Goal: Information Seeking & Learning: Learn about a topic

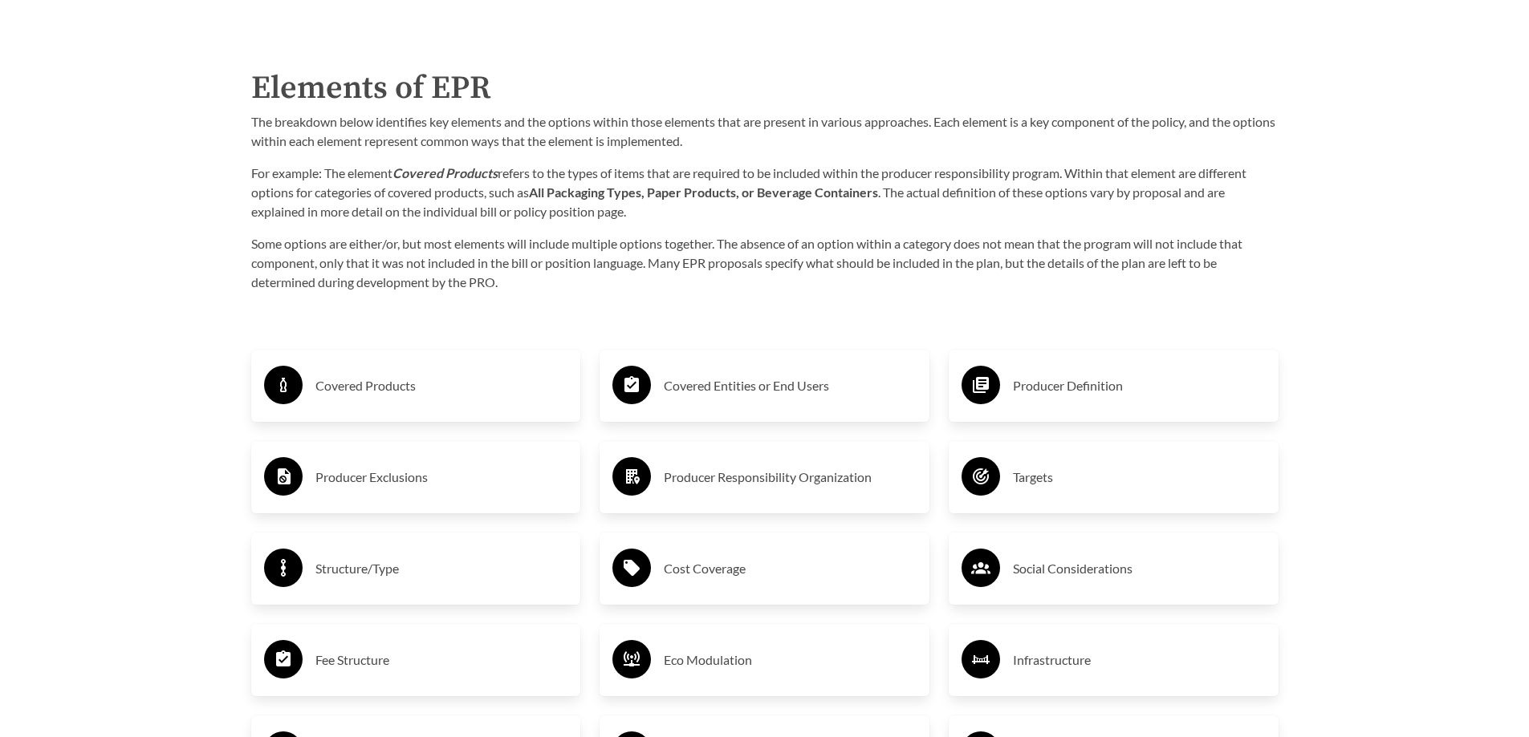
scroll to position [2648, 0]
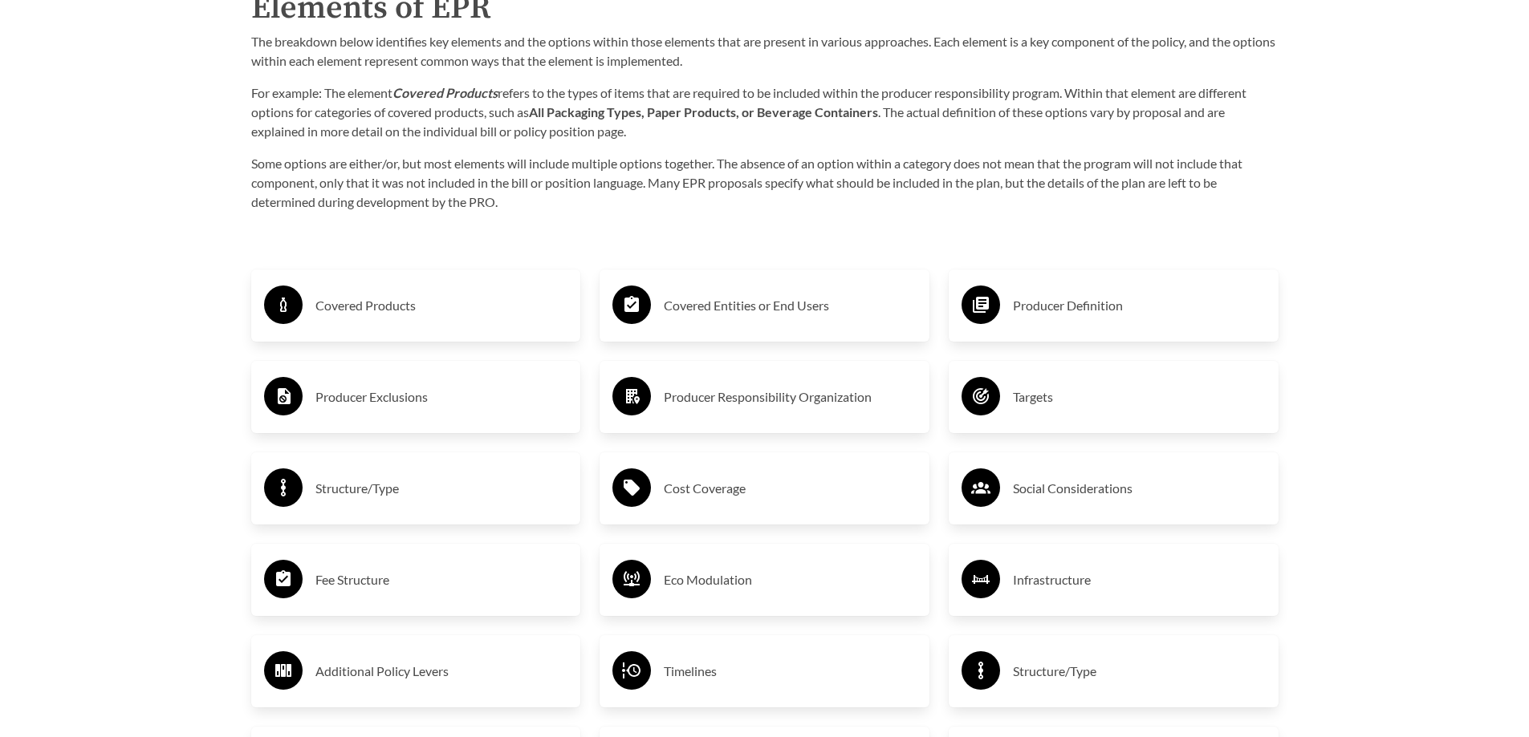
click at [388, 309] on h3 "Covered Products" at bounding box center [441, 306] width 253 height 26
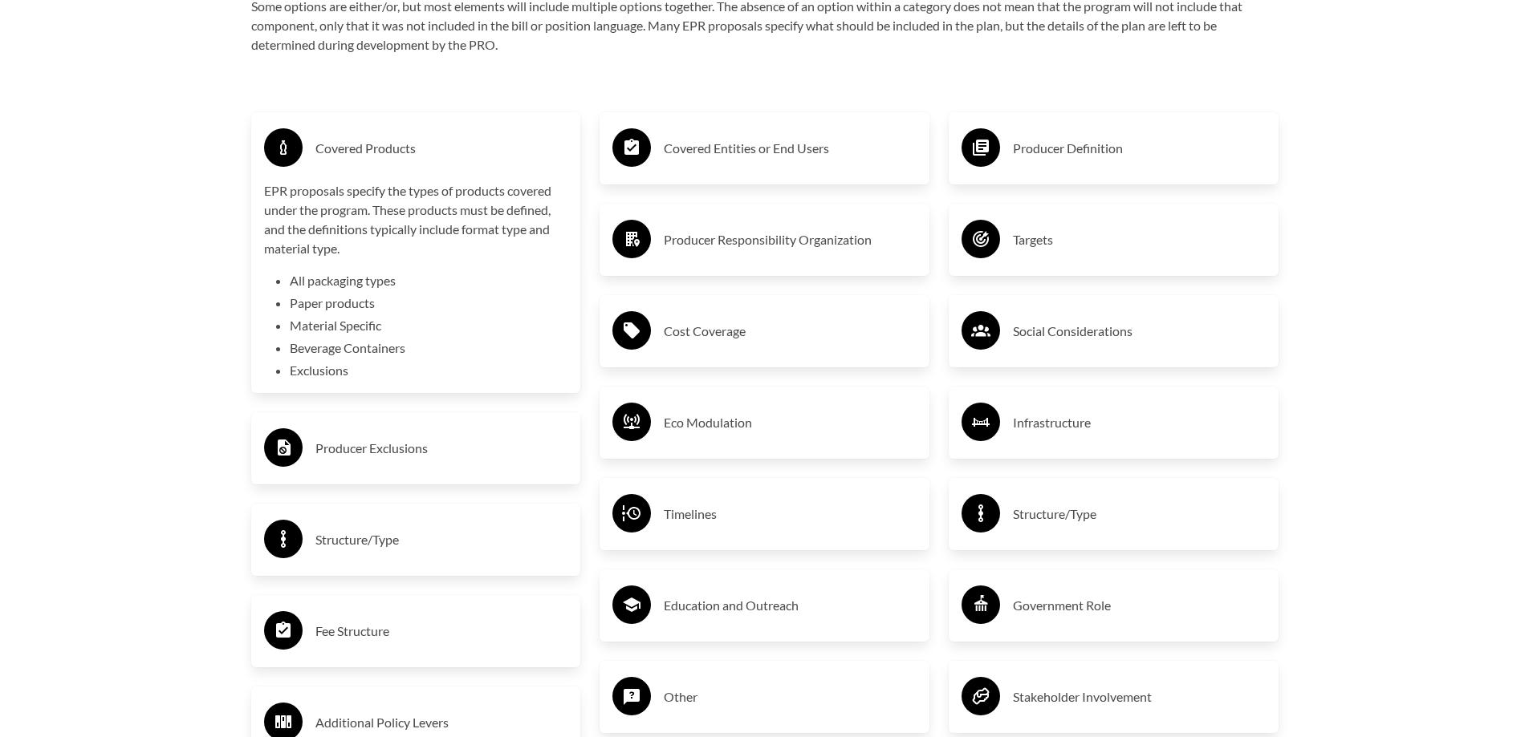
scroll to position [2809, 0]
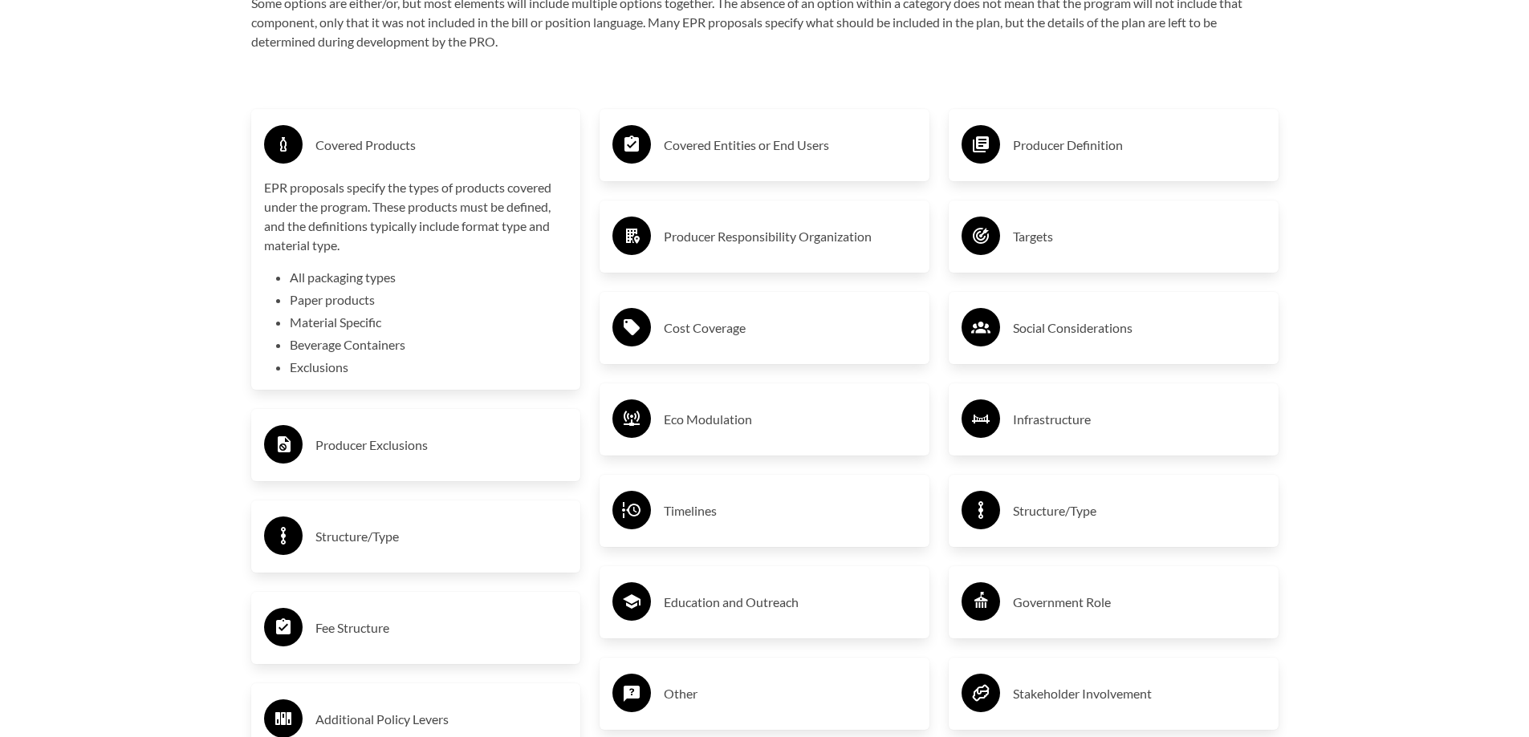
click at [380, 450] on h3 "Producer Exclusions" at bounding box center [441, 446] width 253 height 26
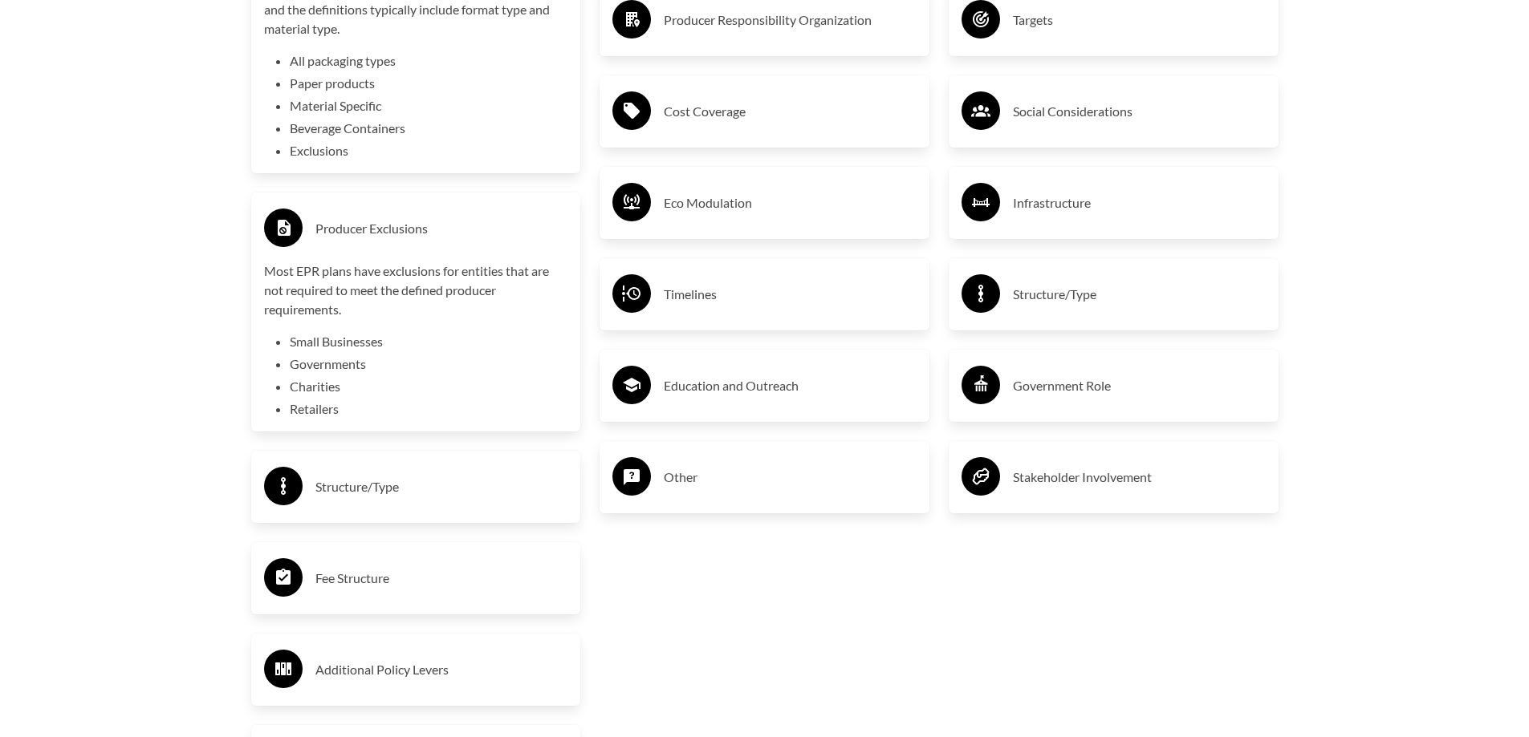
scroll to position [3049, 0]
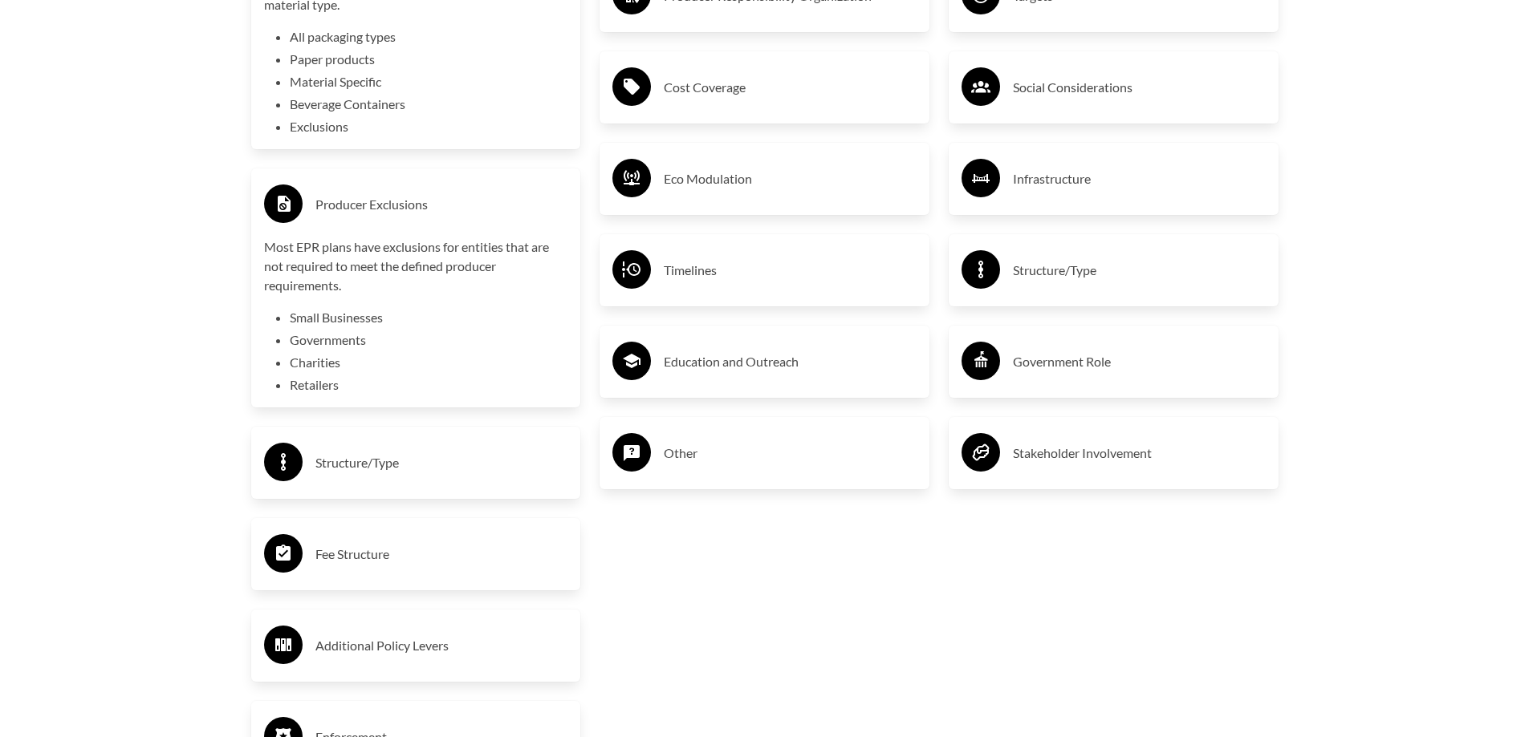
click at [384, 465] on h3 "Structure/Type" at bounding box center [441, 463] width 253 height 26
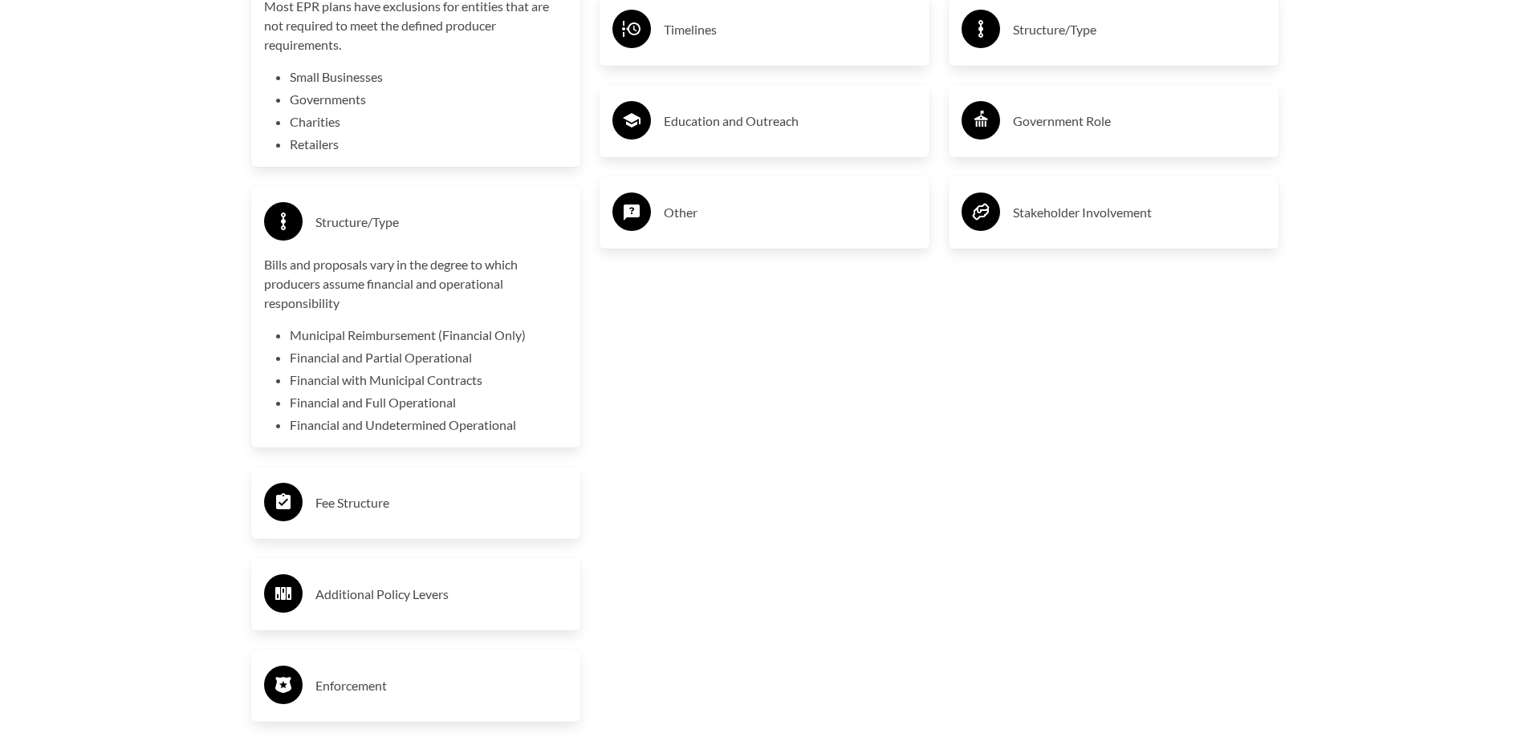
scroll to position [3370, 0]
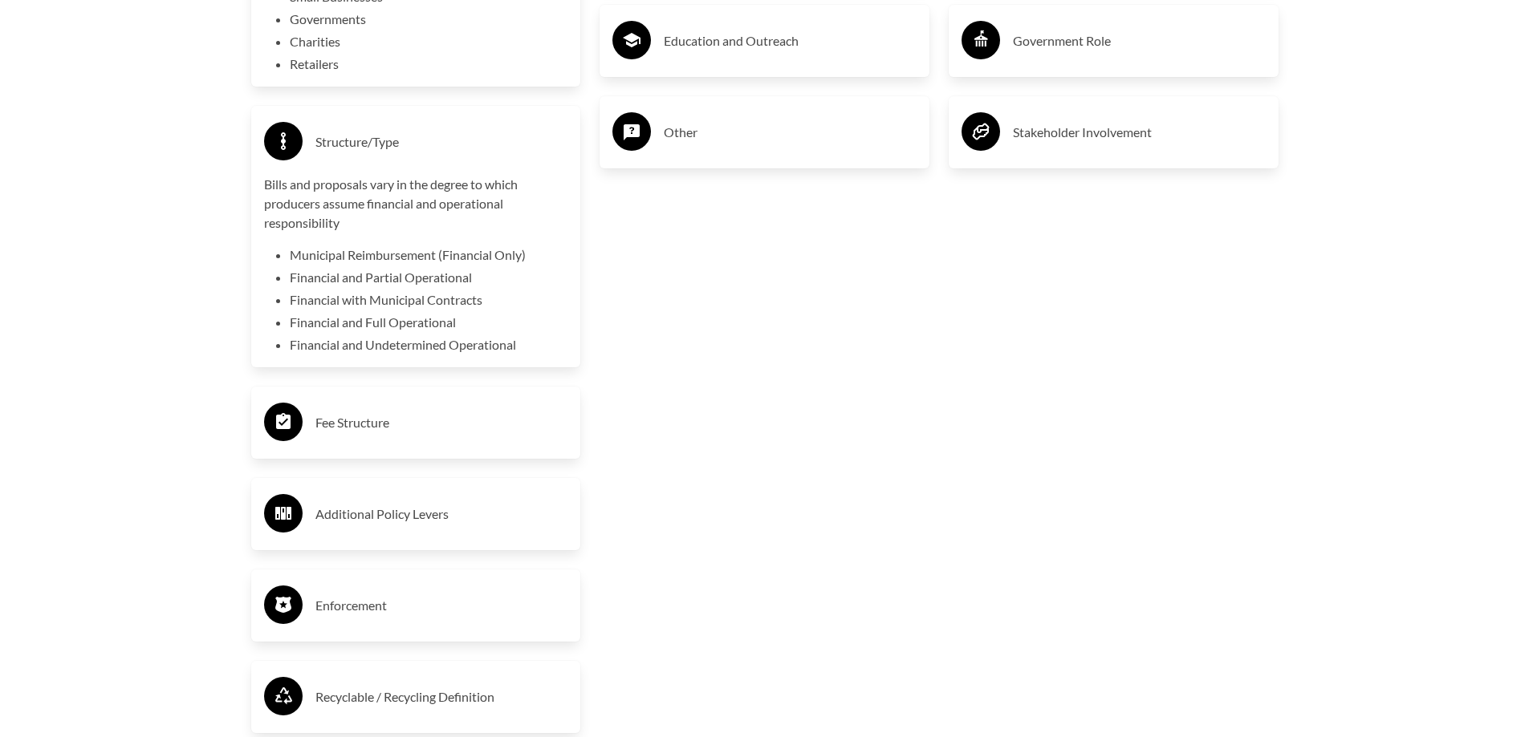
click at [363, 433] on h3 "Fee Structure" at bounding box center [441, 423] width 253 height 26
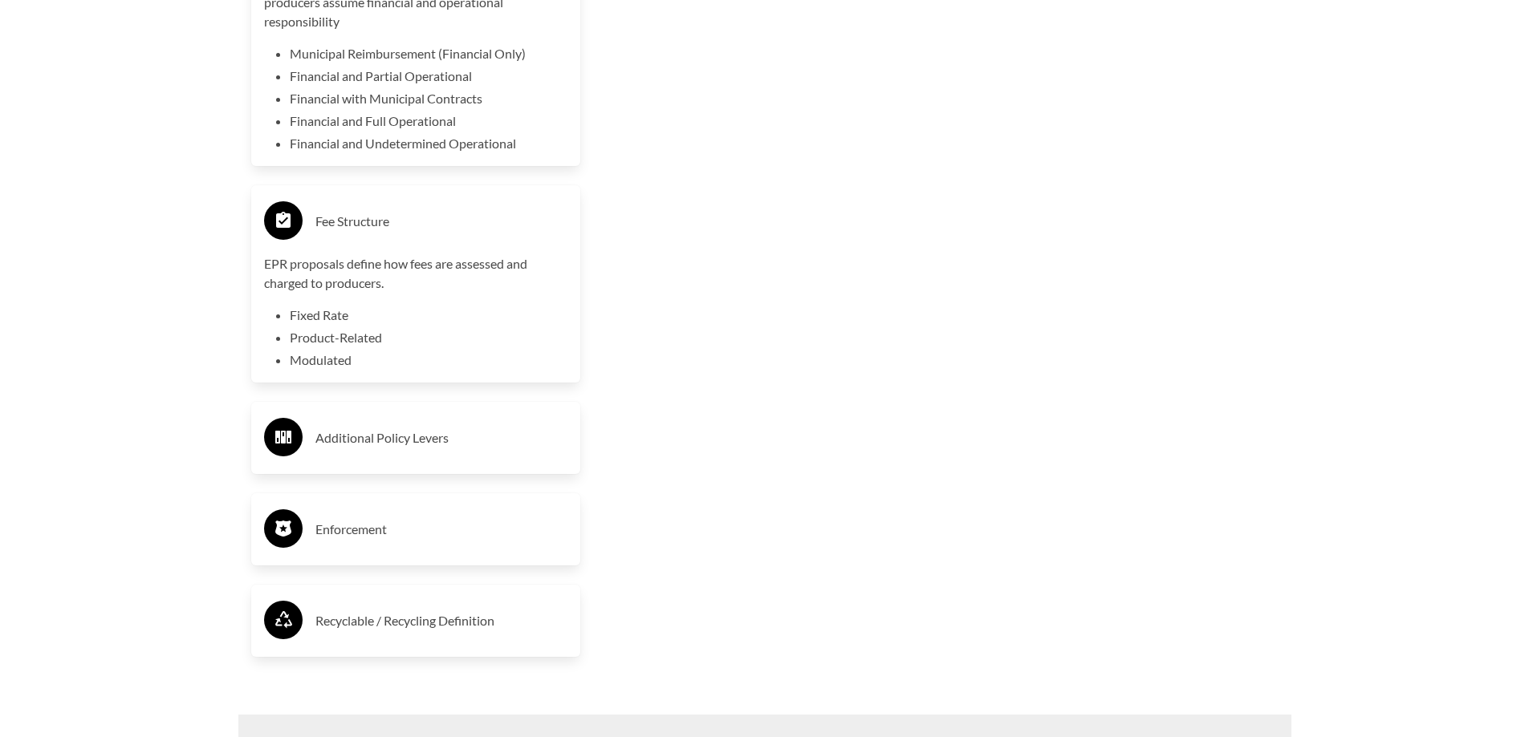
scroll to position [3611, 0]
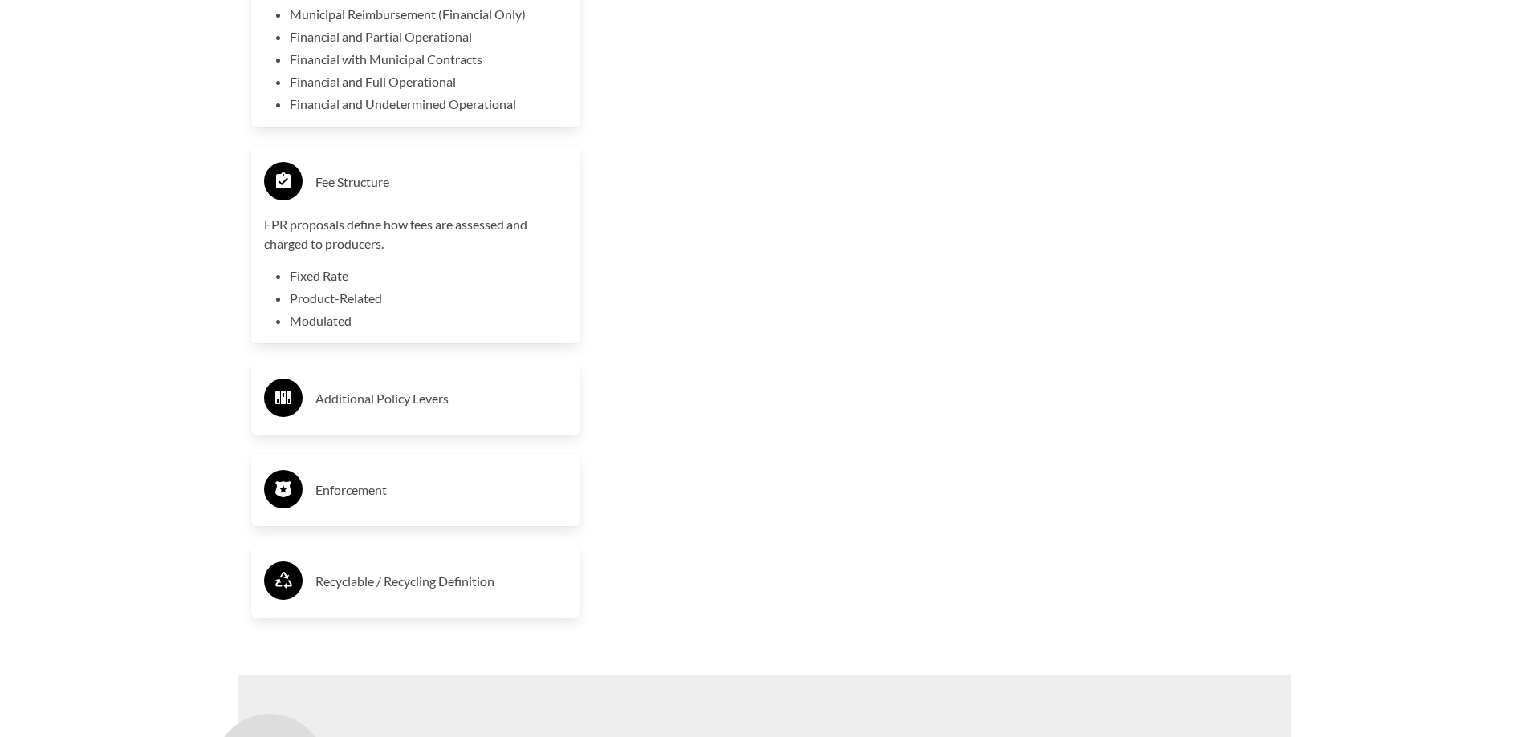
click at [392, 405] on h3 "Additional Policy Levers" at bounding box center [441, 399] width 253 height 26
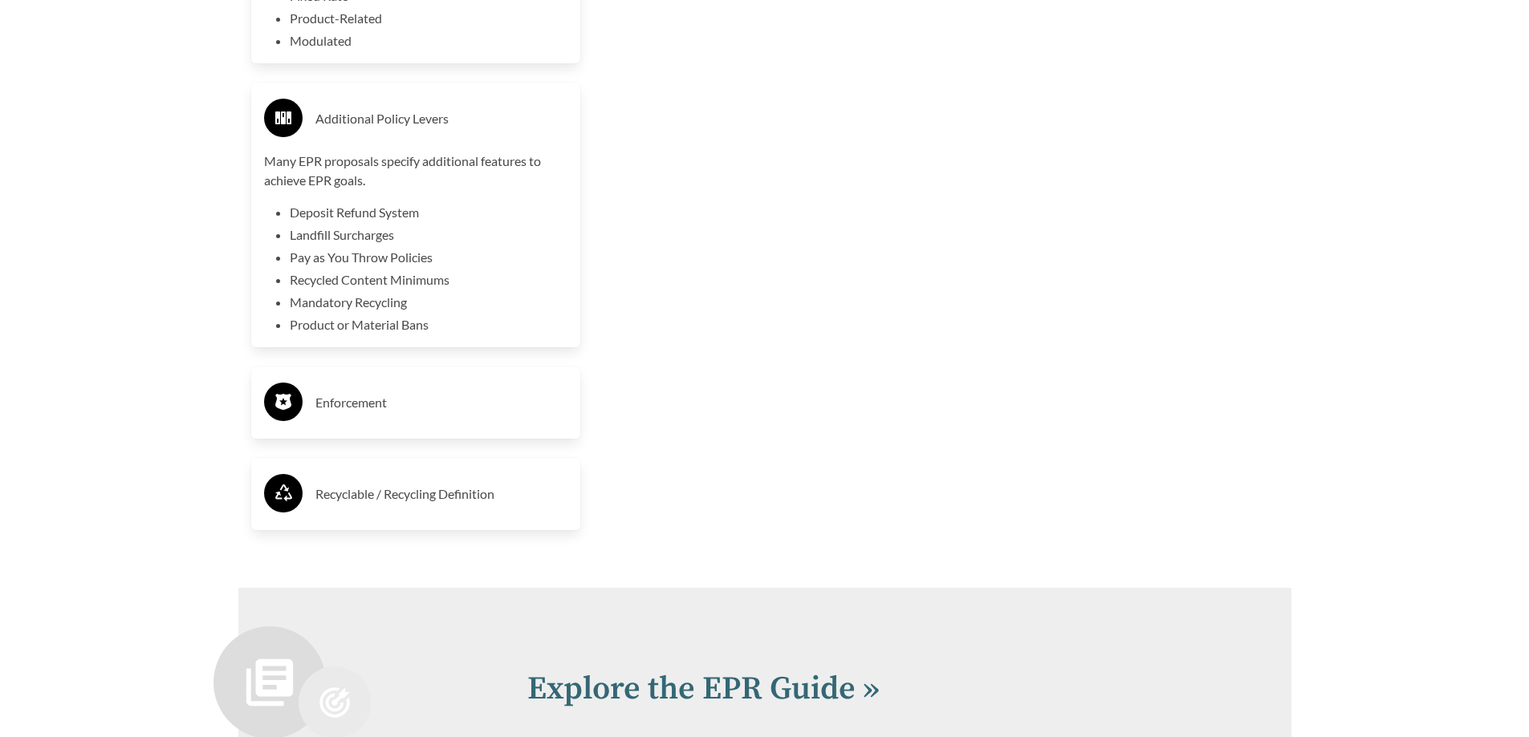
scroll to position [3932, 0]
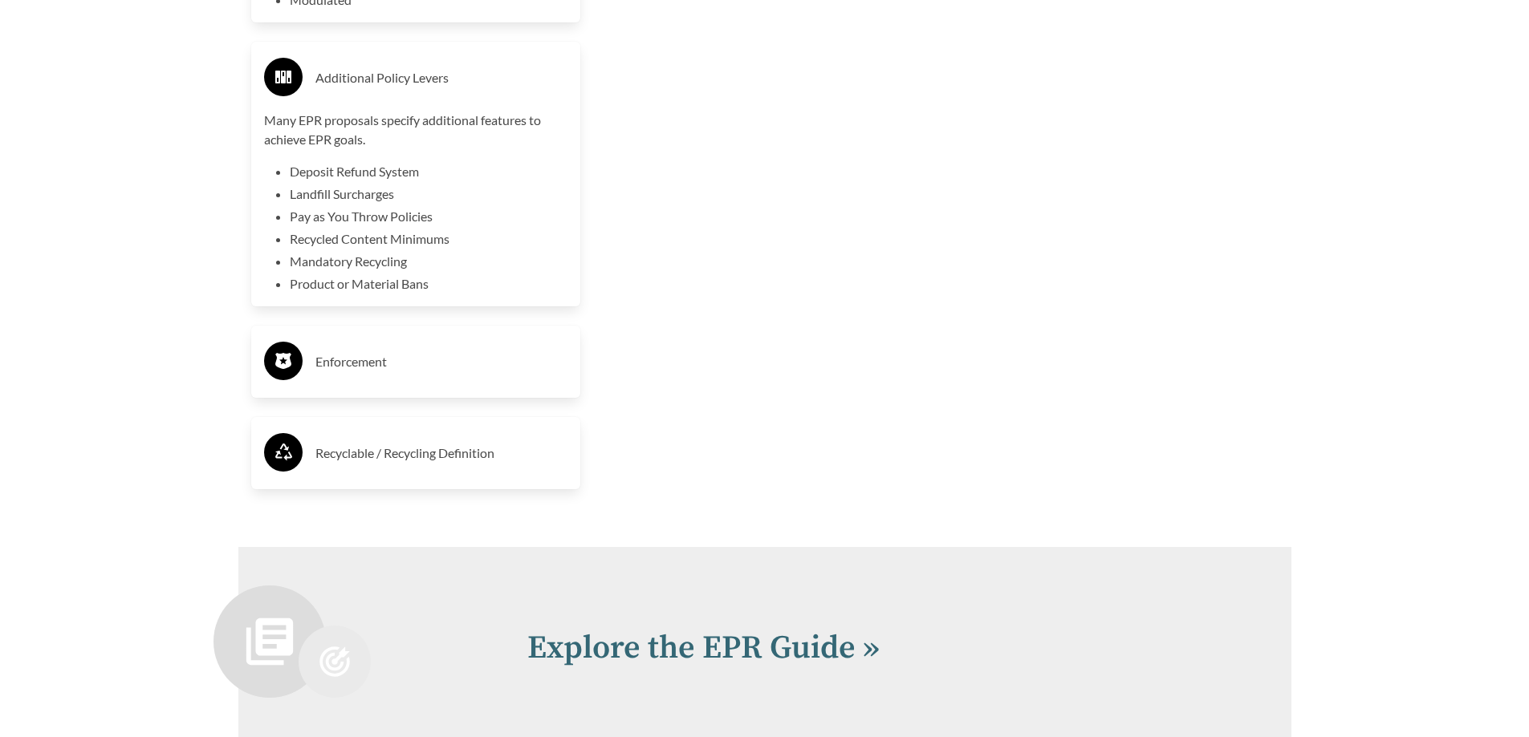
click at [335, 374] on h3 "Enforcement" at bounding box center [441, 362] width 253 height 26
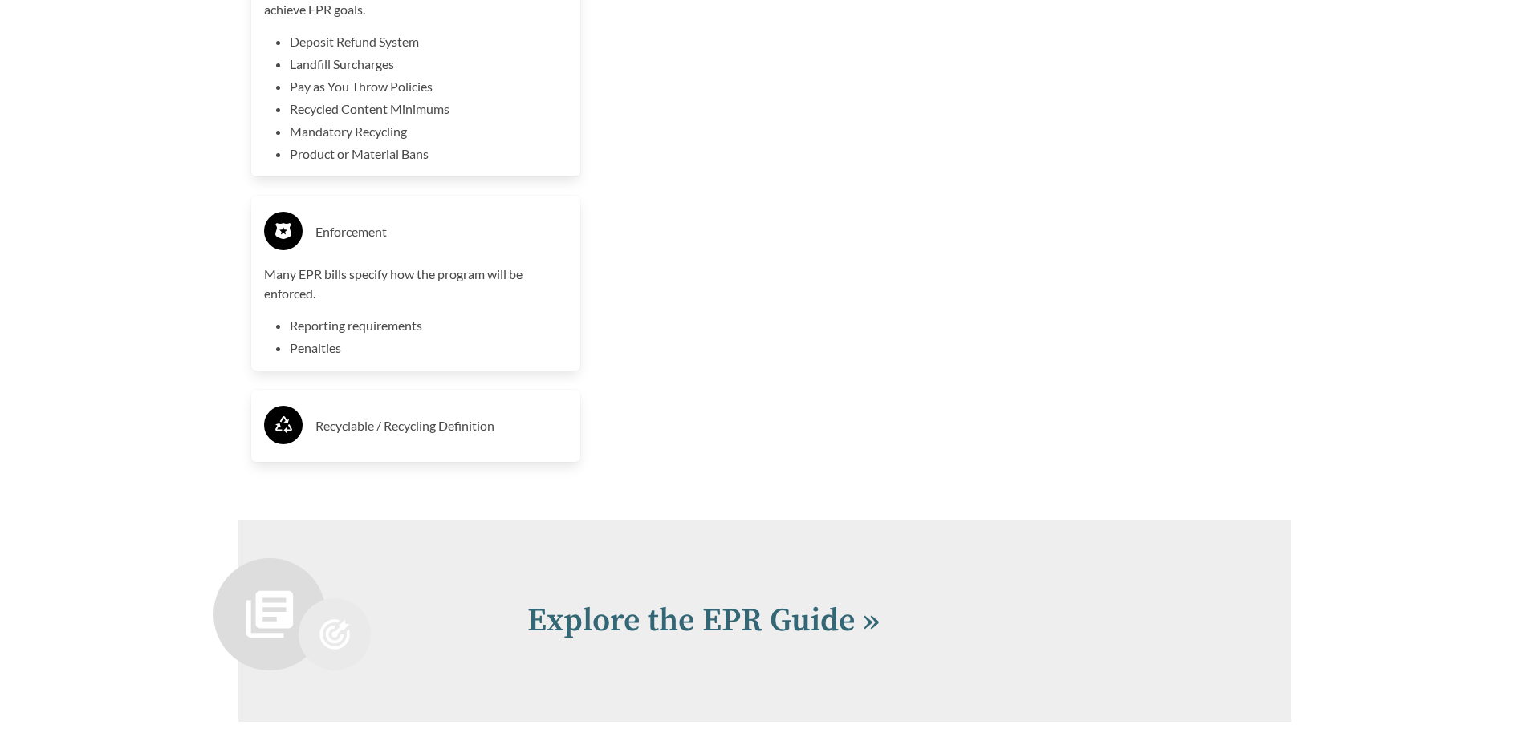
scroll to position [4093, 0]
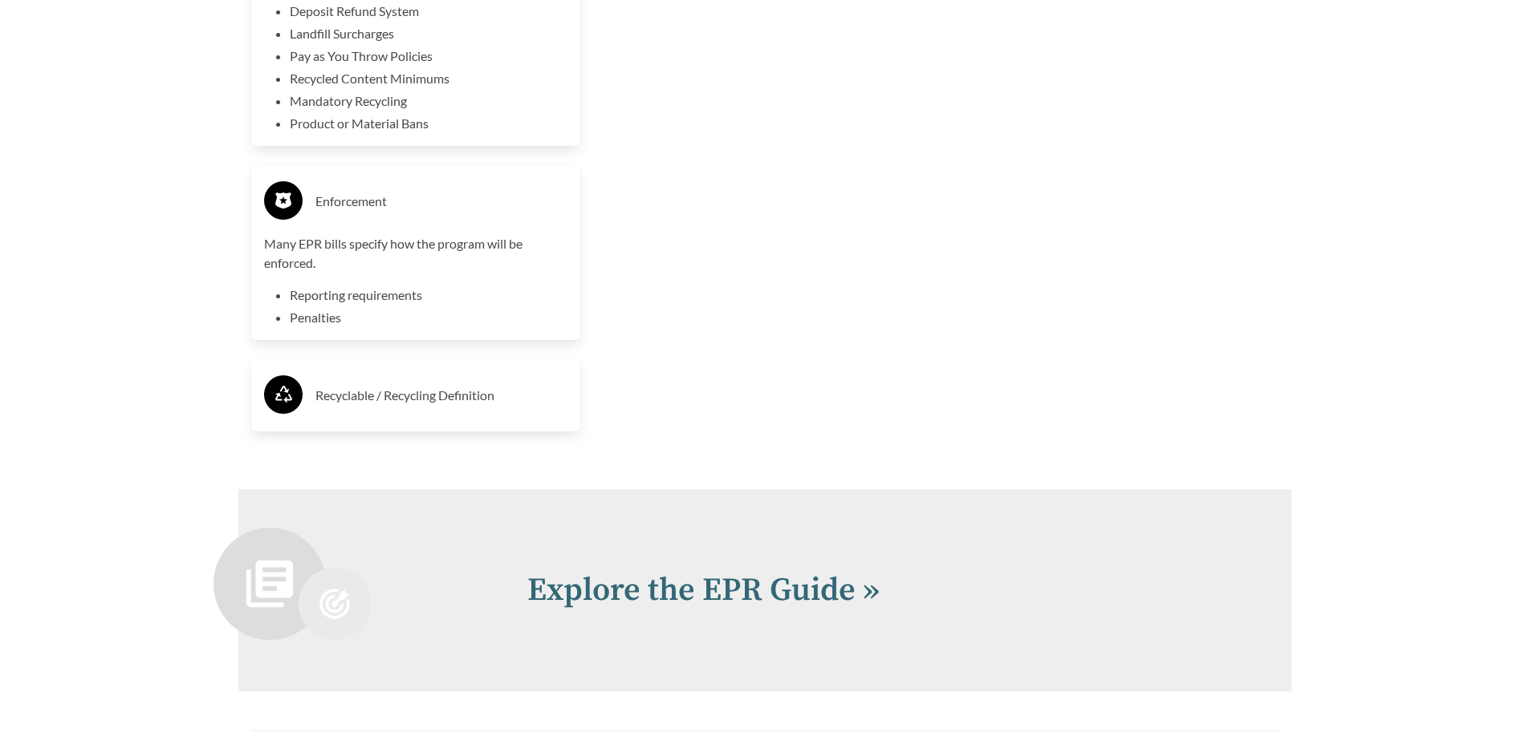
click at [347, 400] on h3 "Recyclable / Recycling Definition" at bounding box center [441, 396] width 253 height 26
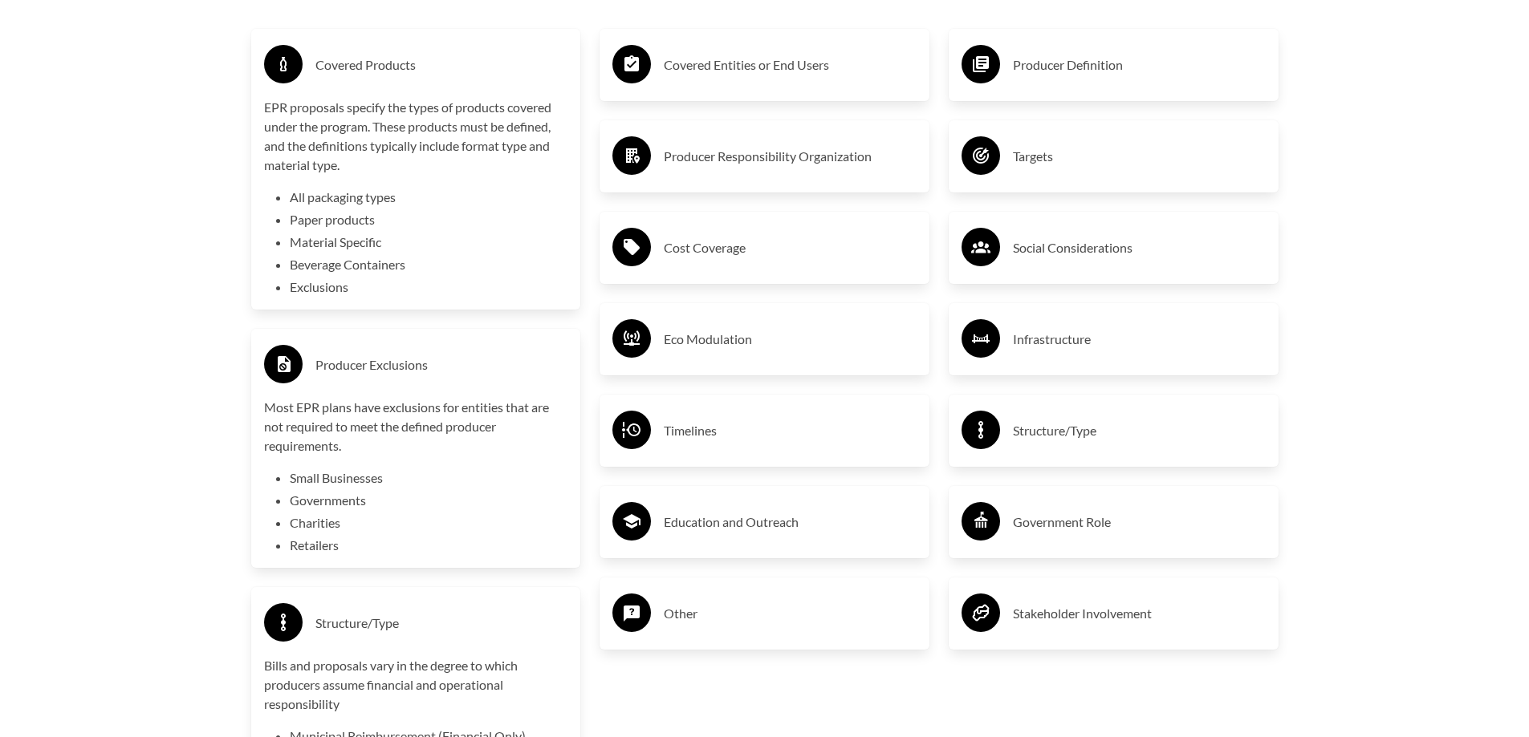
scroll to position [2809, 0]
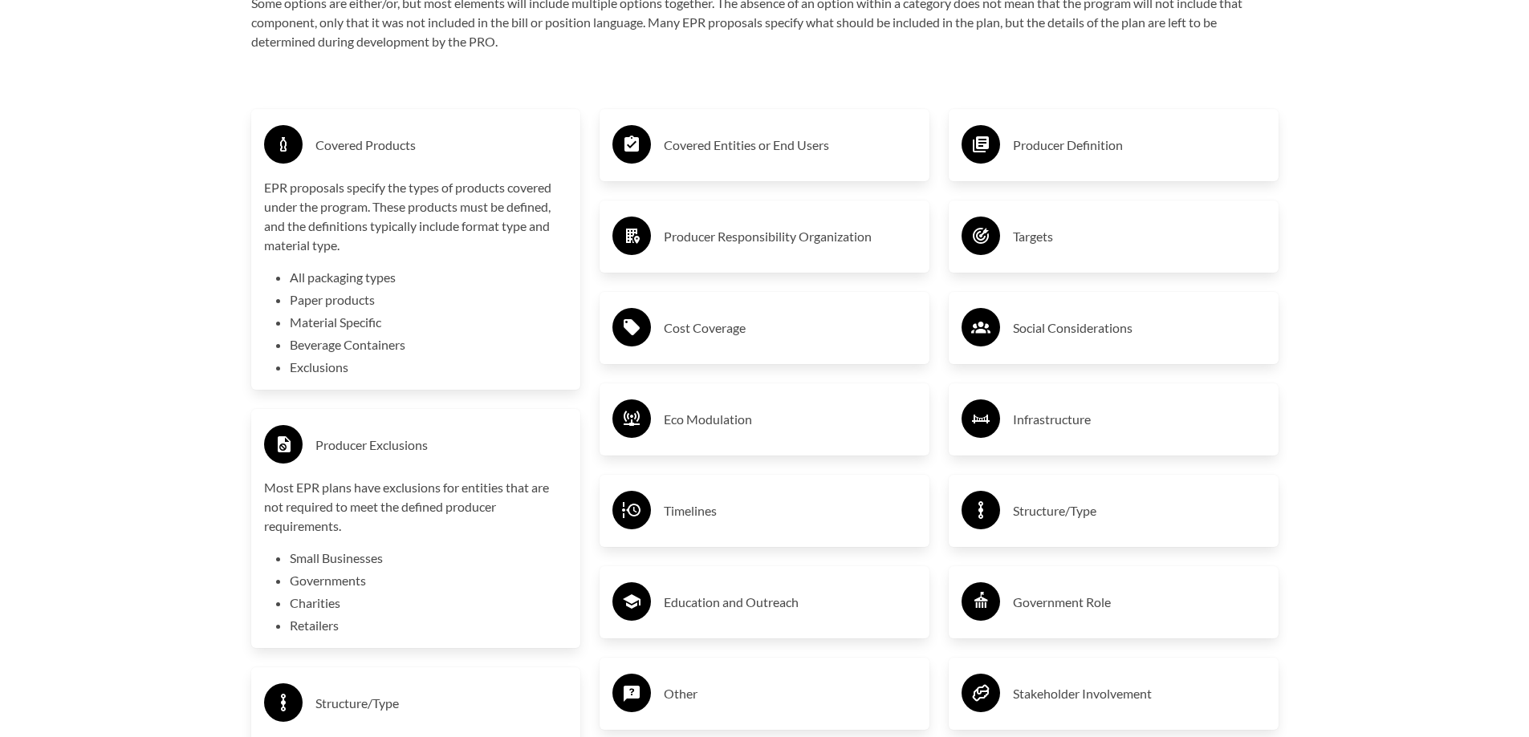
click at [645, 158] on circle at bounding box center [631, 144] width 39 height 39
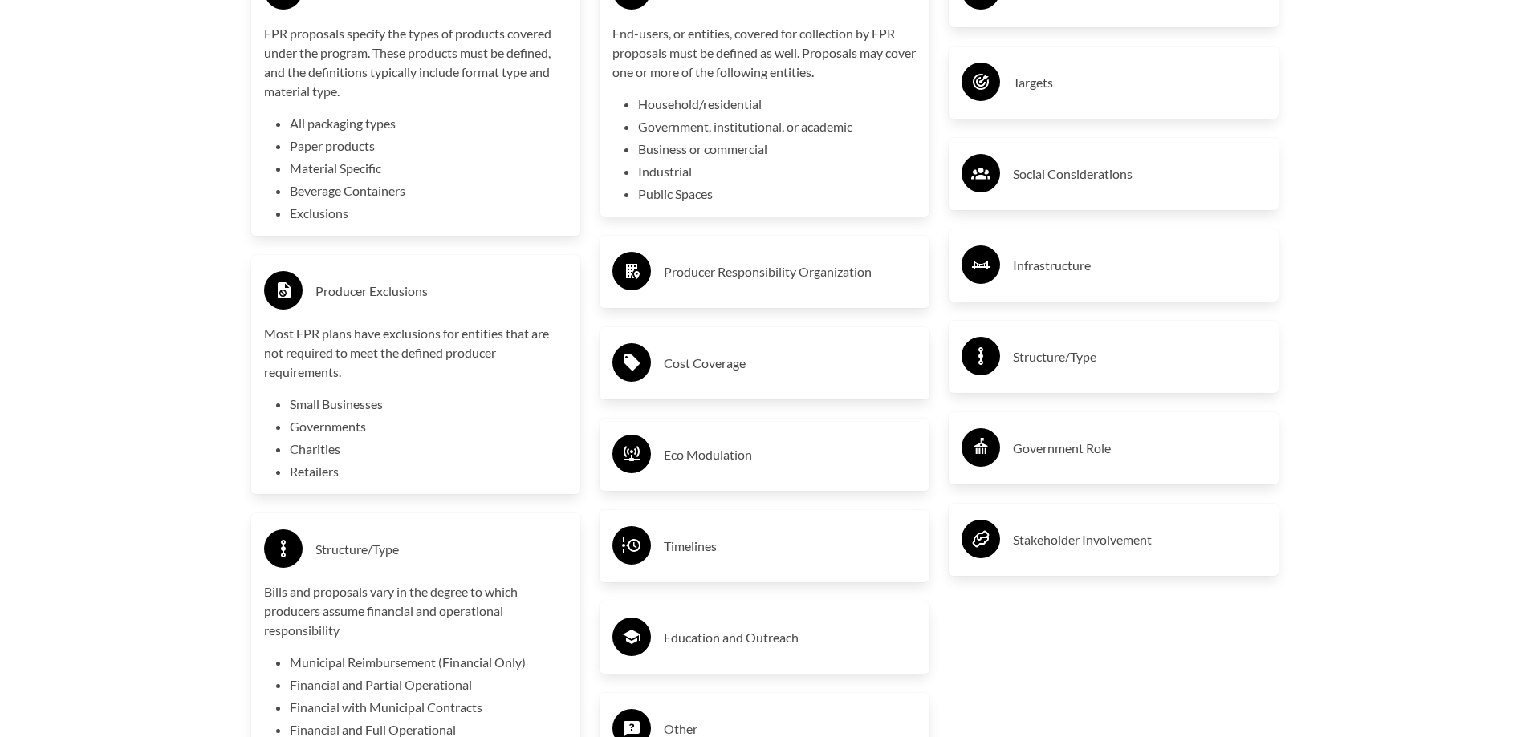
scroll to position [2969, 0]
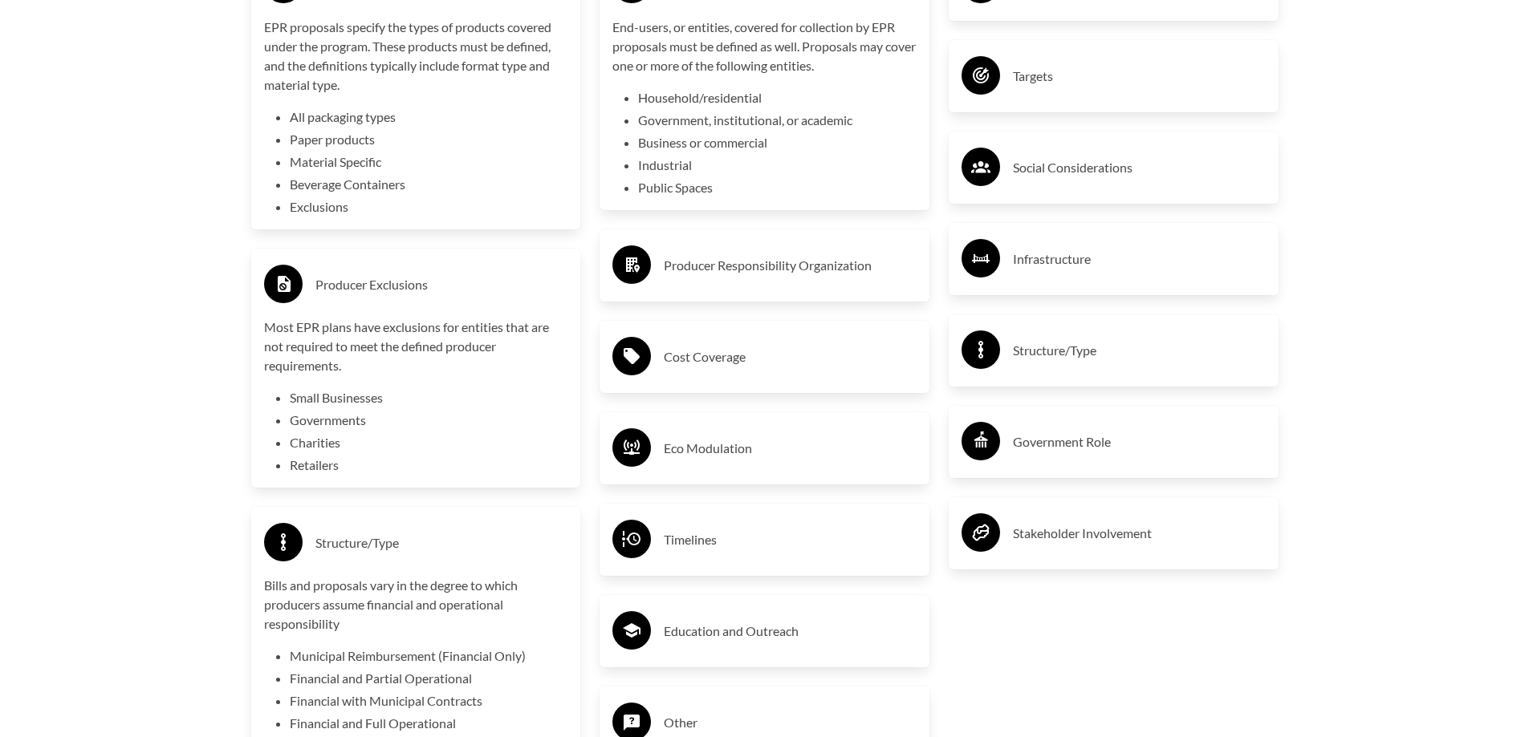
click at [817, 268] on h3 "Producer Responsibility Organization" at bounding box center [790, 266] width 253 height 26
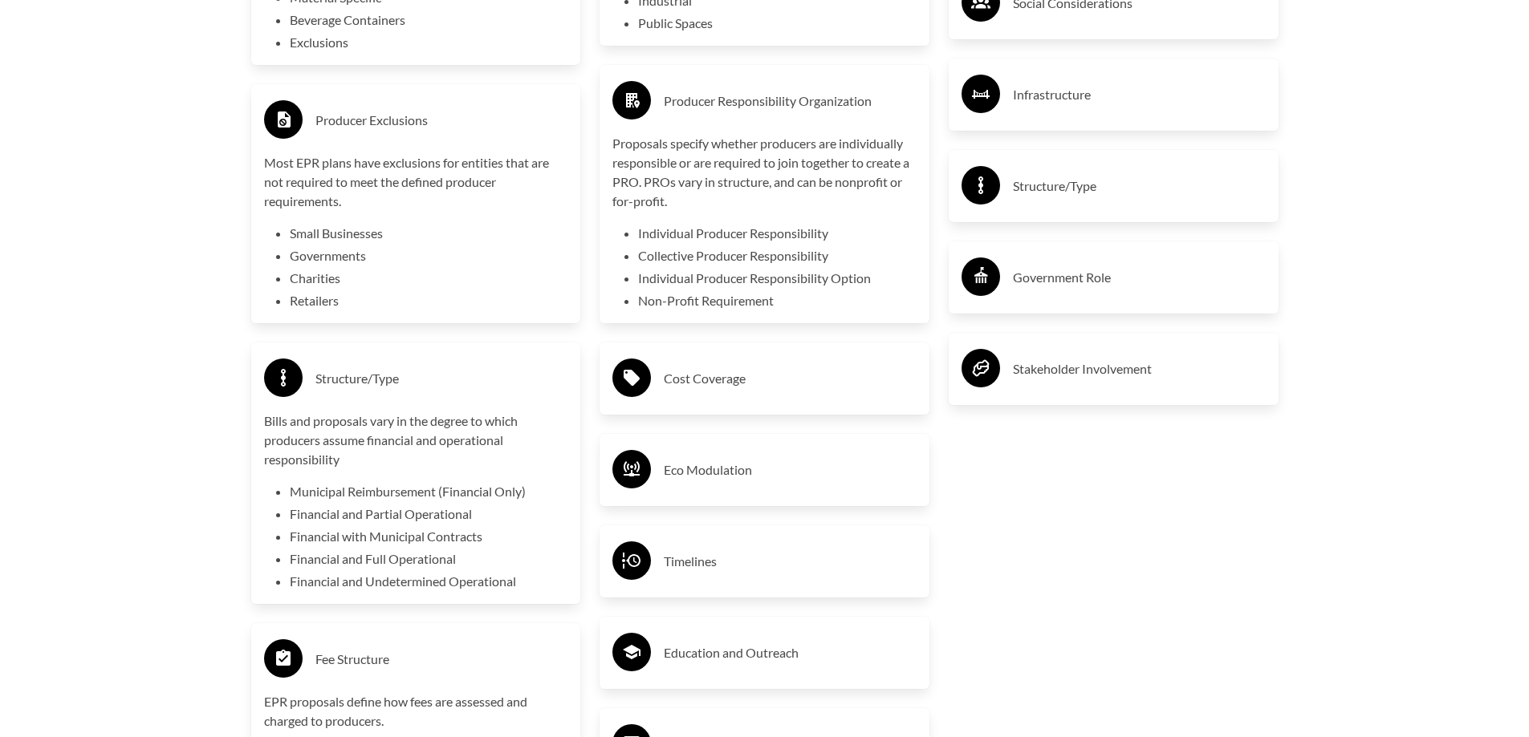
scroll to position [3210, 0]
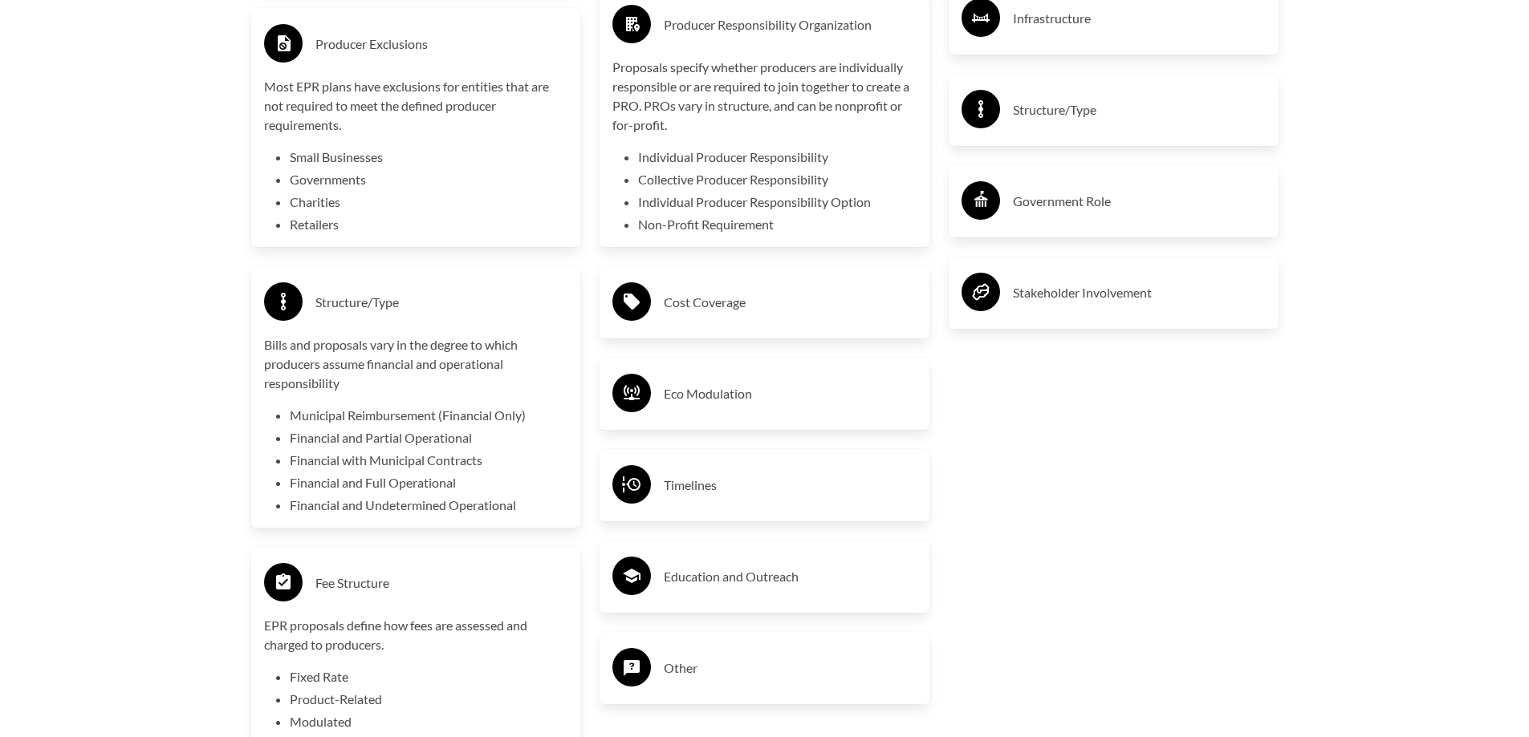
click at [733, 295] on h3 "Cost Coverage" at bounding box center [790, 303] width 253 height 26
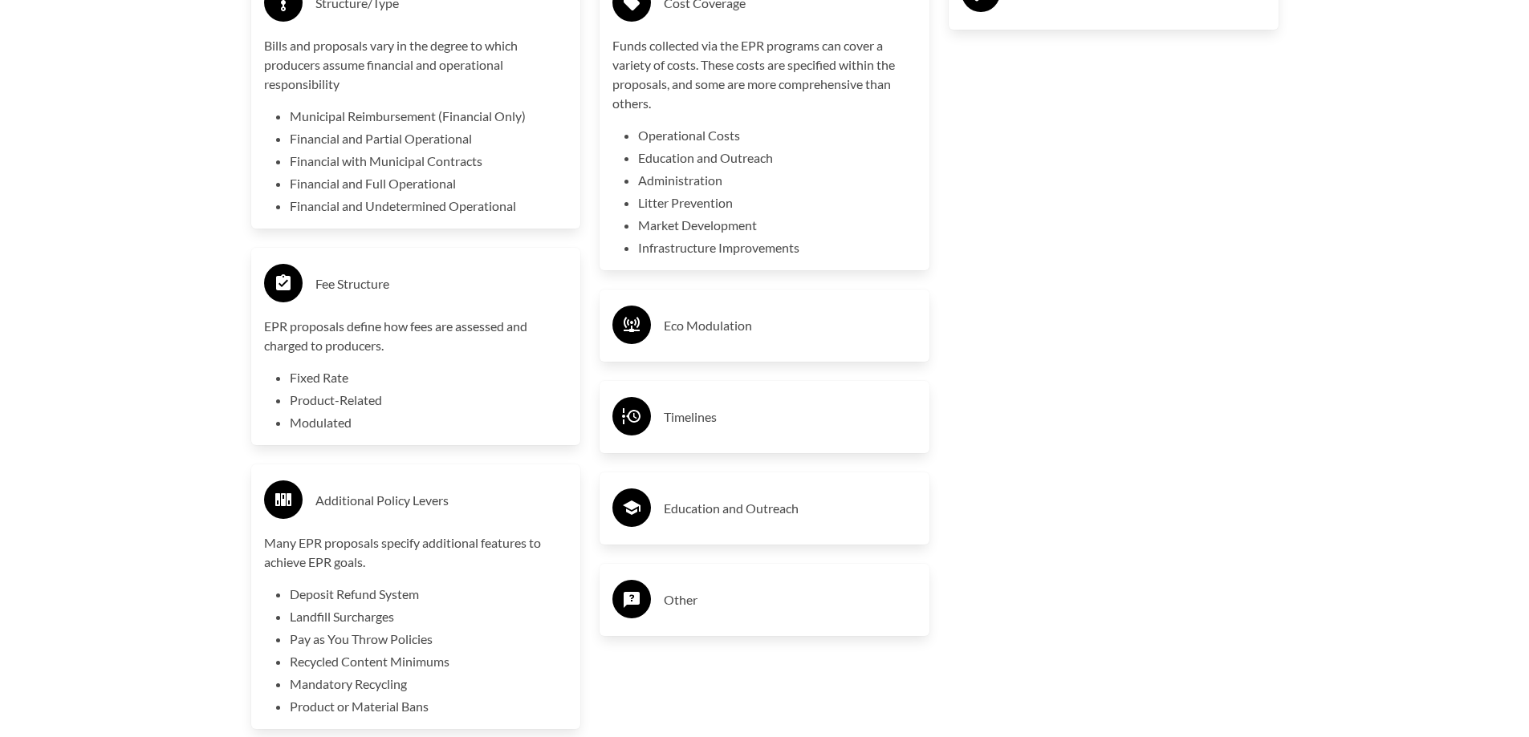
scroll to position [3531, 0]
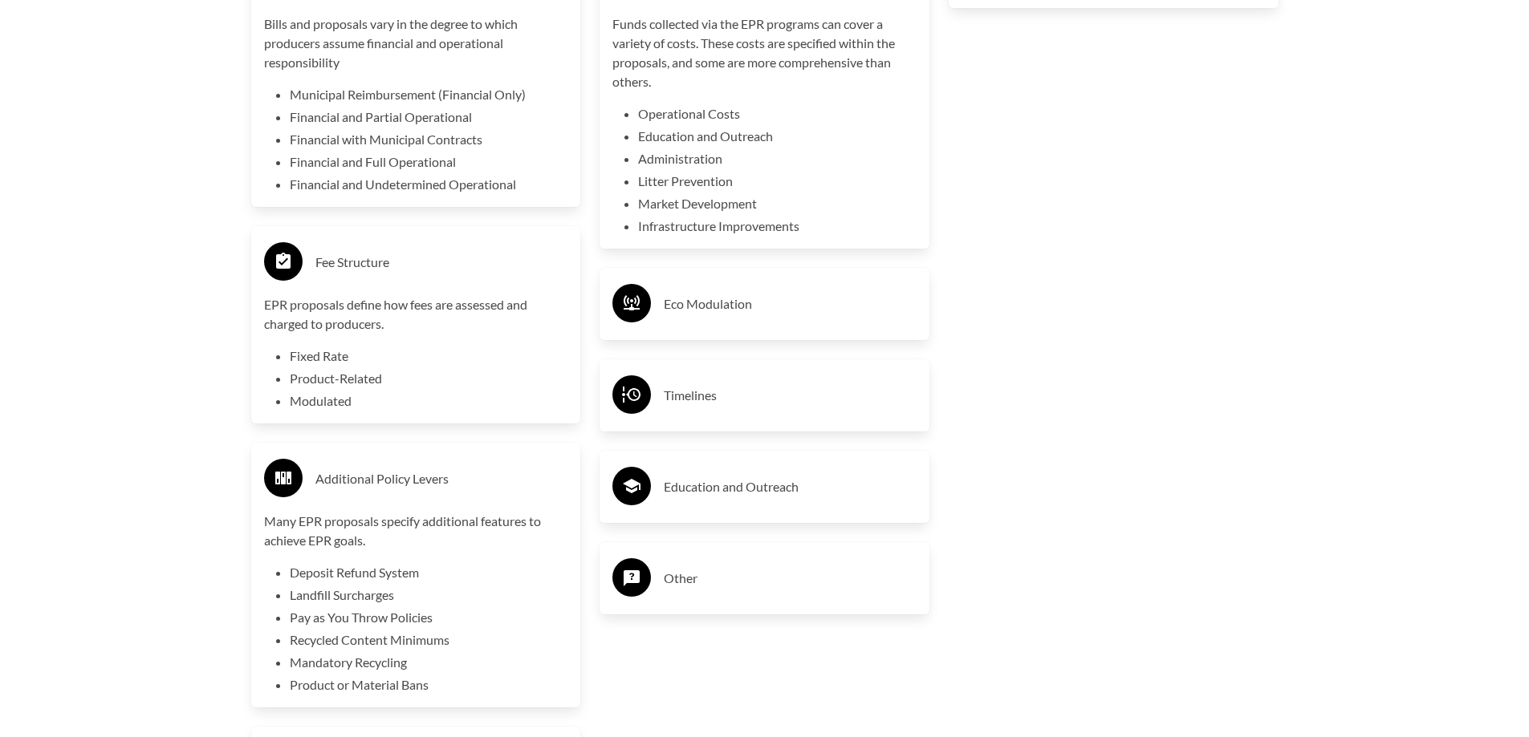
click at [712, 307] on h3 "Eco Modulation" at bounding box center [790, 304] width 253 height 26
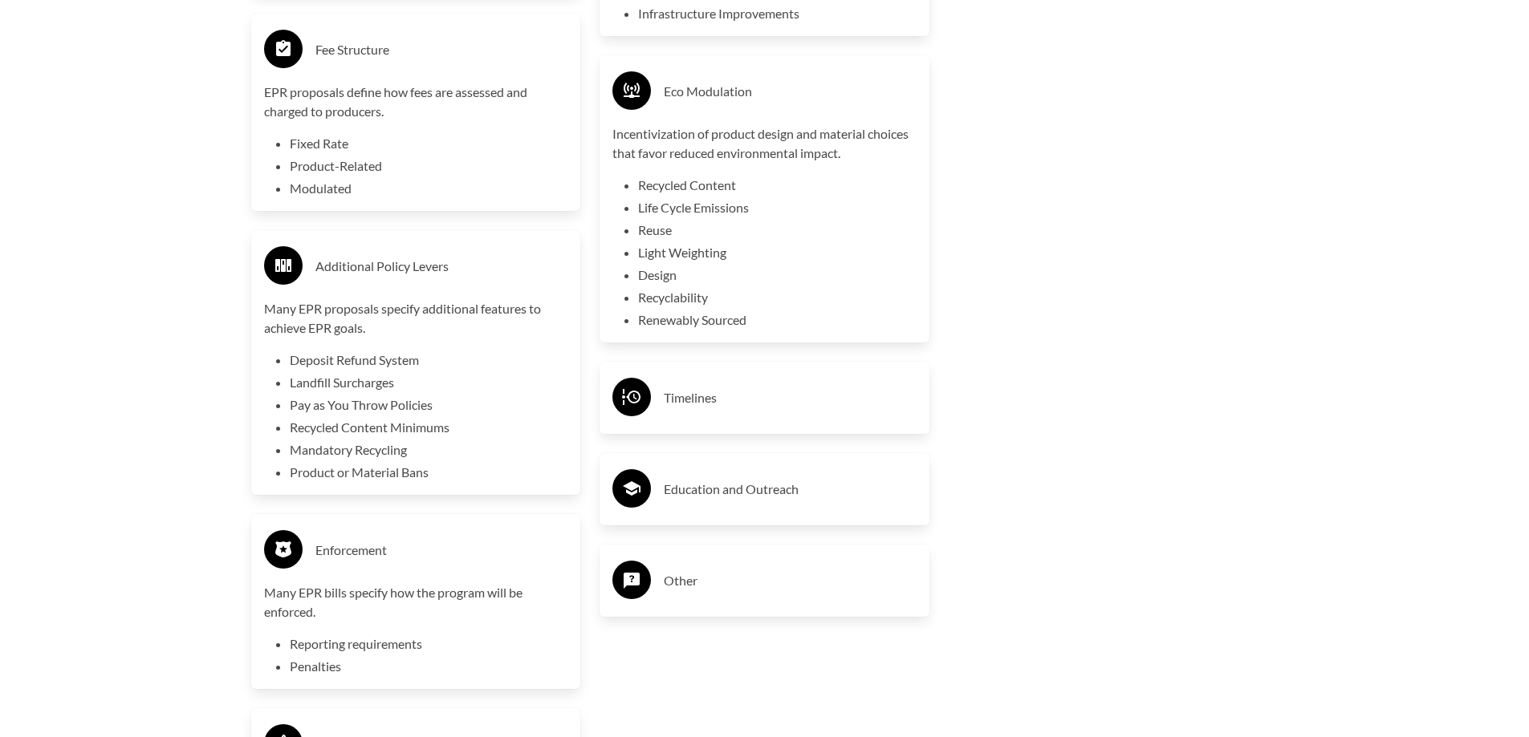
scroll to position [3772, 0]
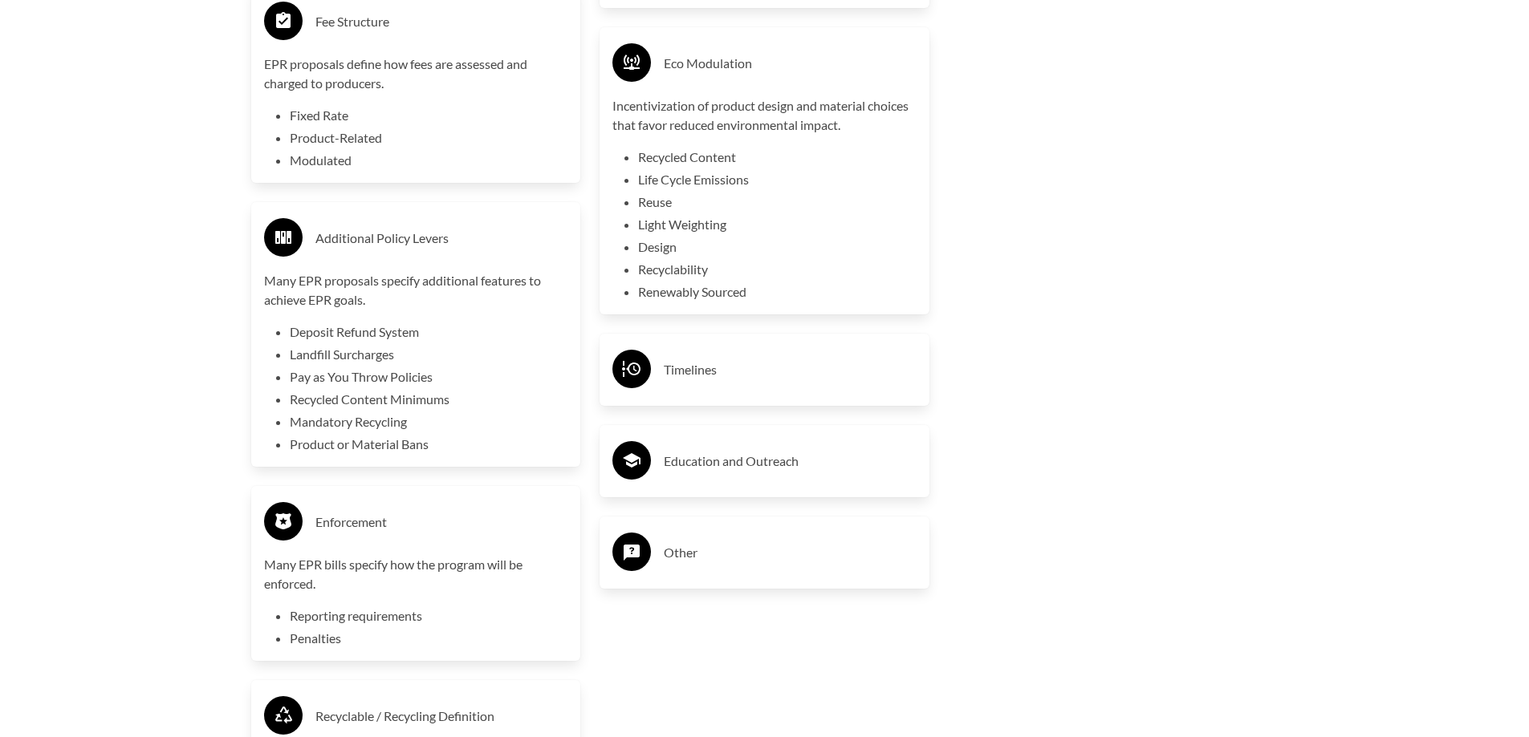
click at [703, 380] on h3 "Timelines" at bounding box center [790, 370] width 253 height 26
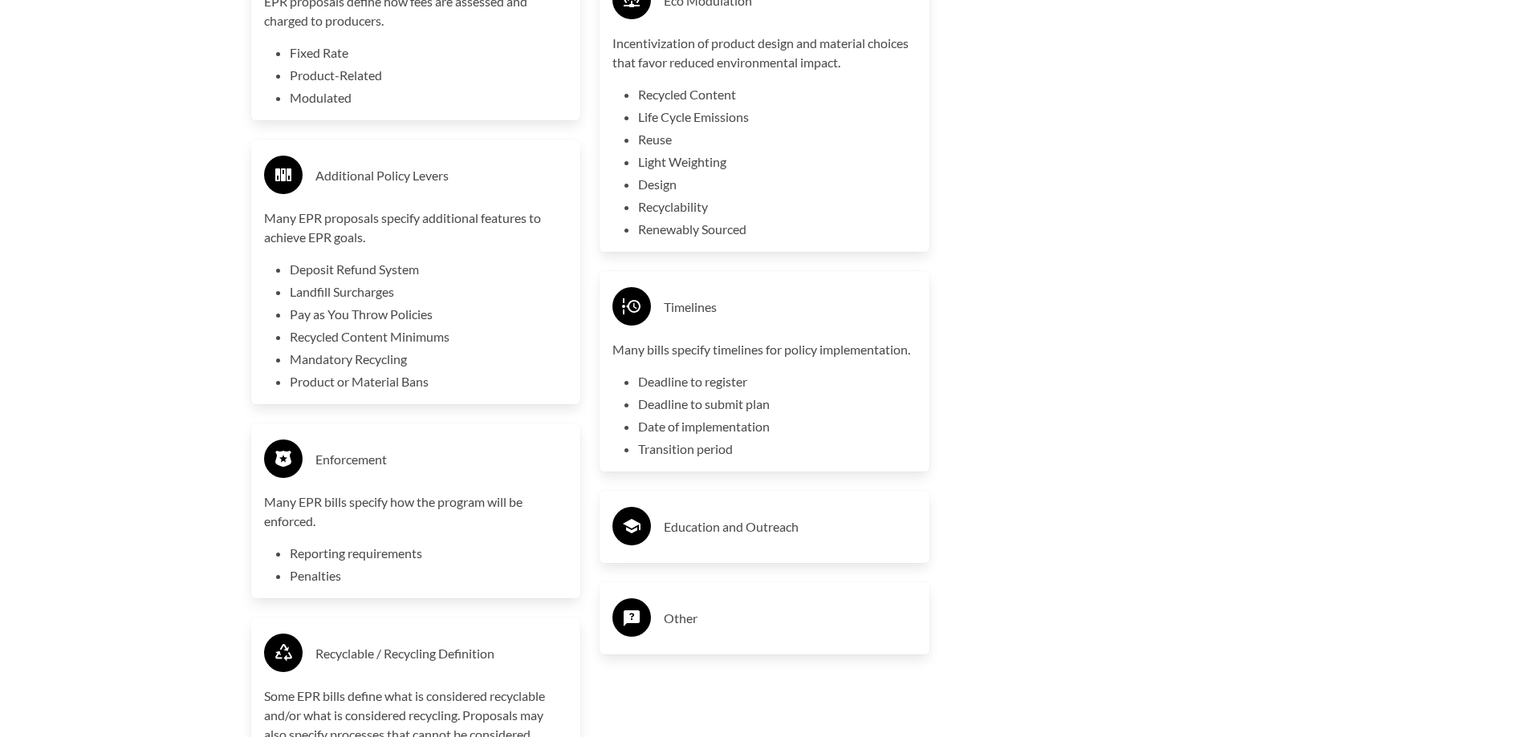
scroll to position [3932, 0]
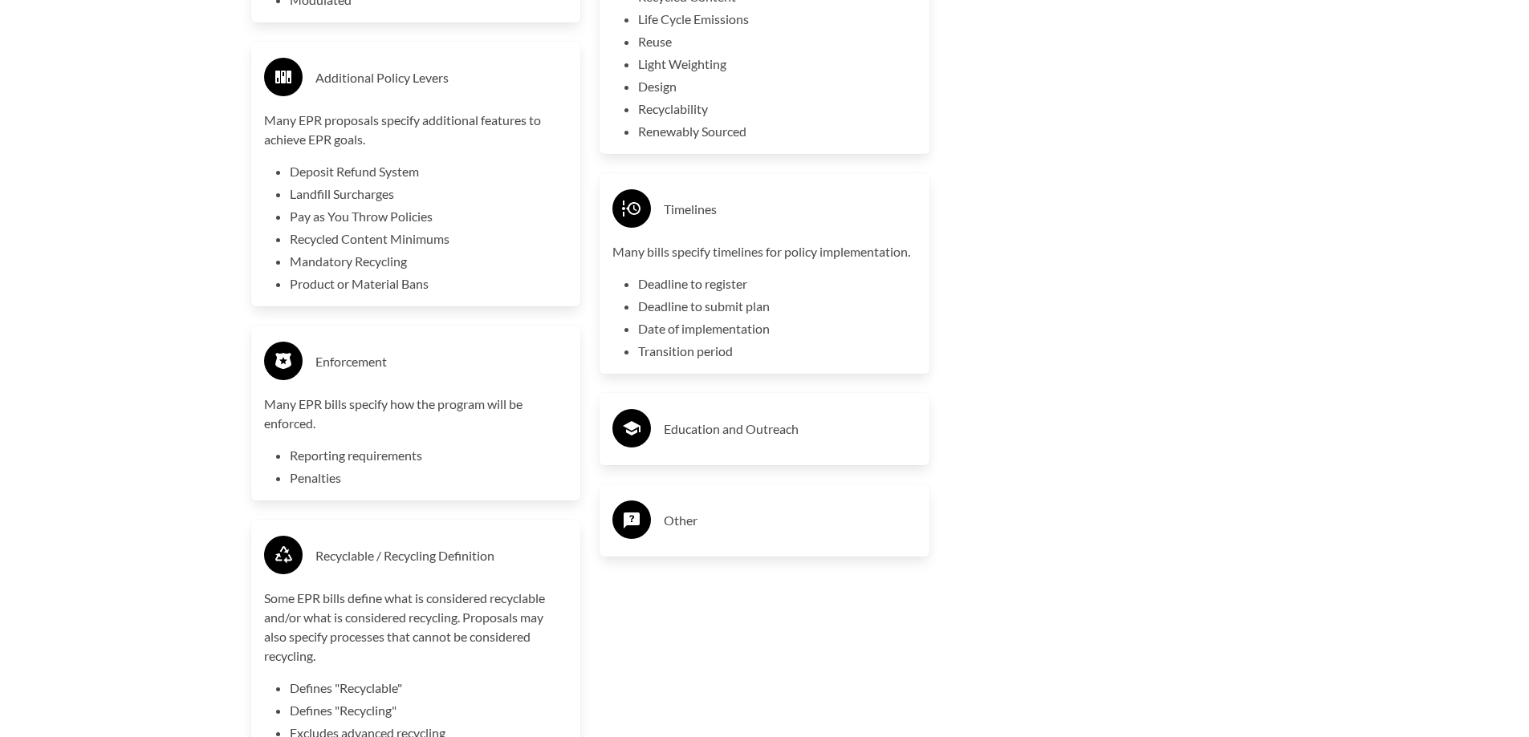
click at [697, 438] on h3 "Education and Outreach" at bounding box center [790, 429] width 253 height 26
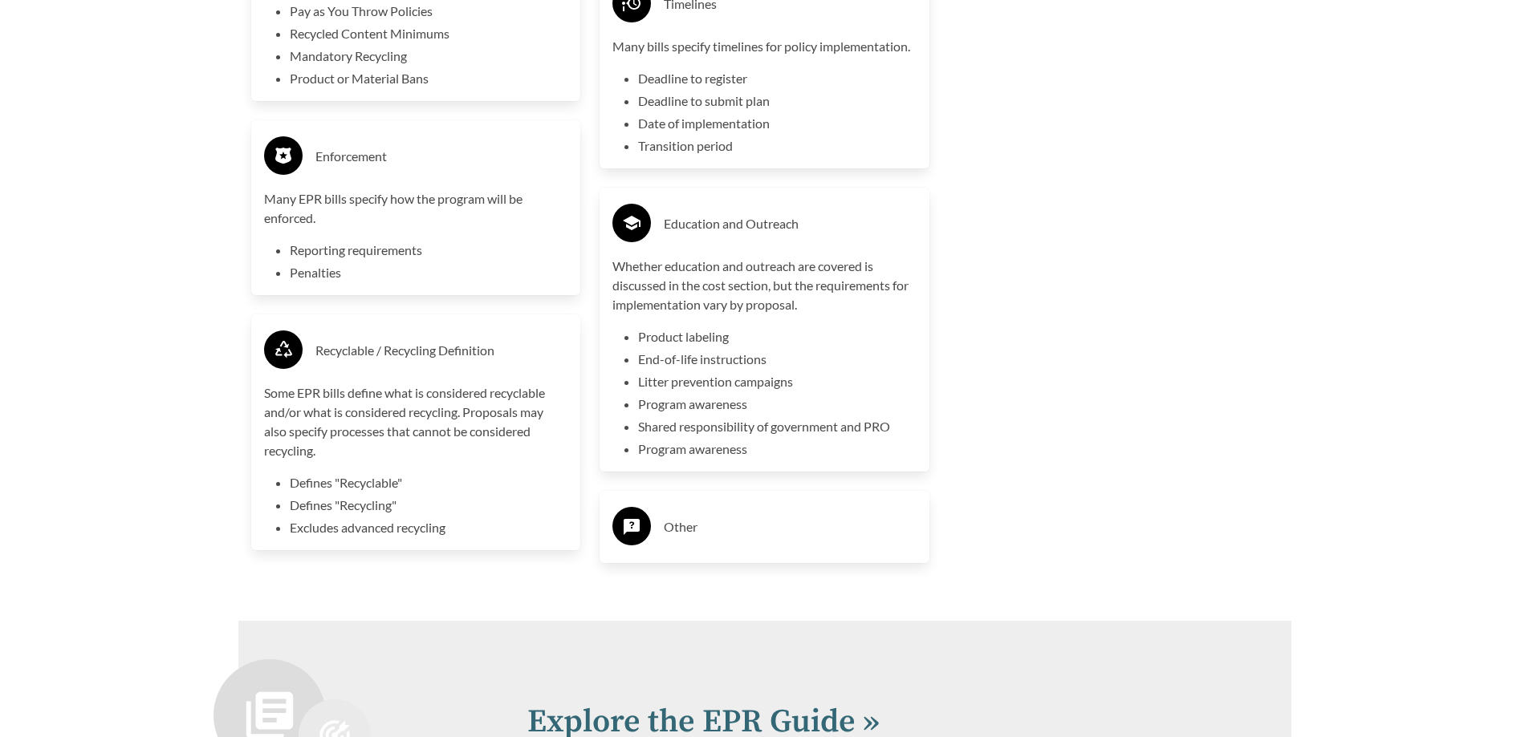
scroll to position [4173, 0]
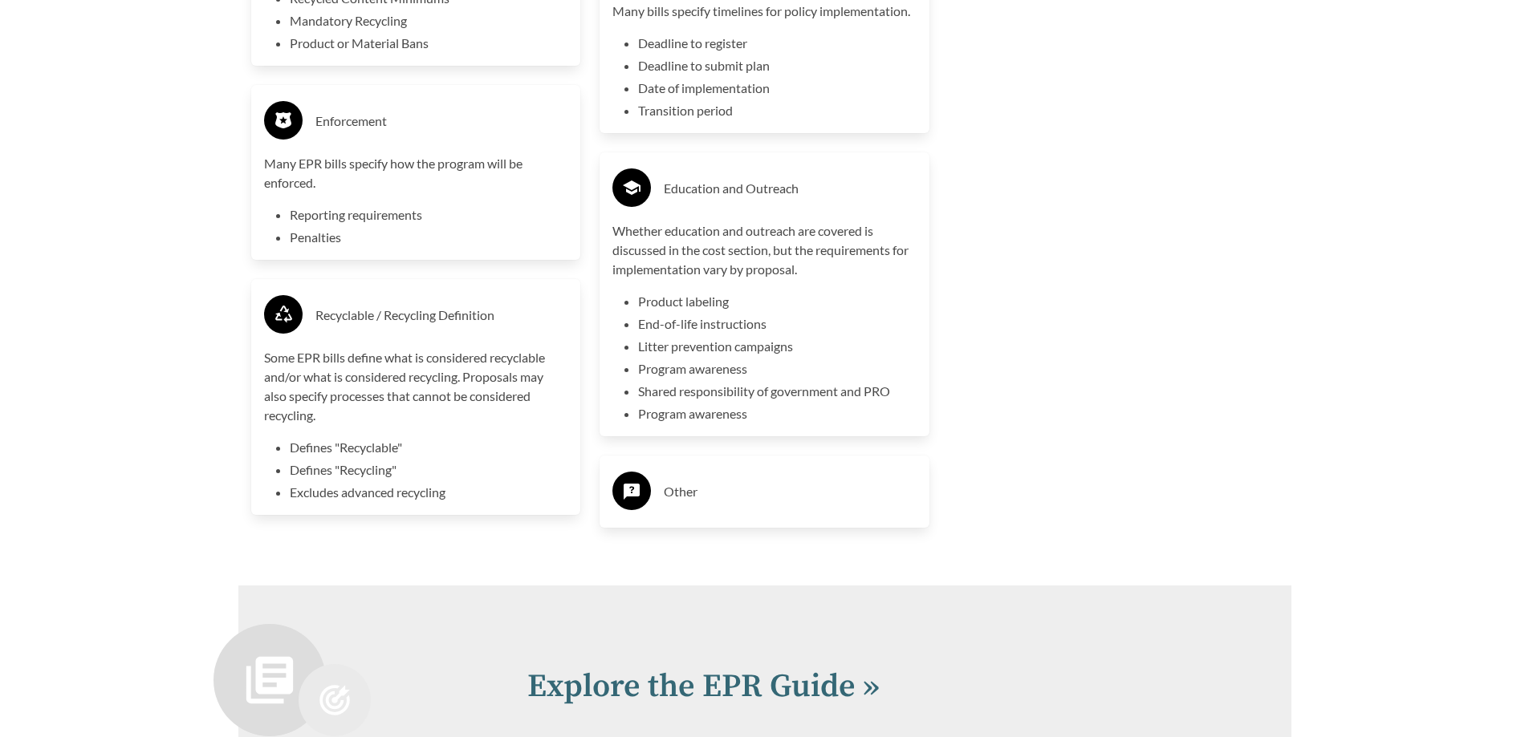
click at [689, 500] on h3 "Other" at bounding box center [790, 492] width 253 height 26
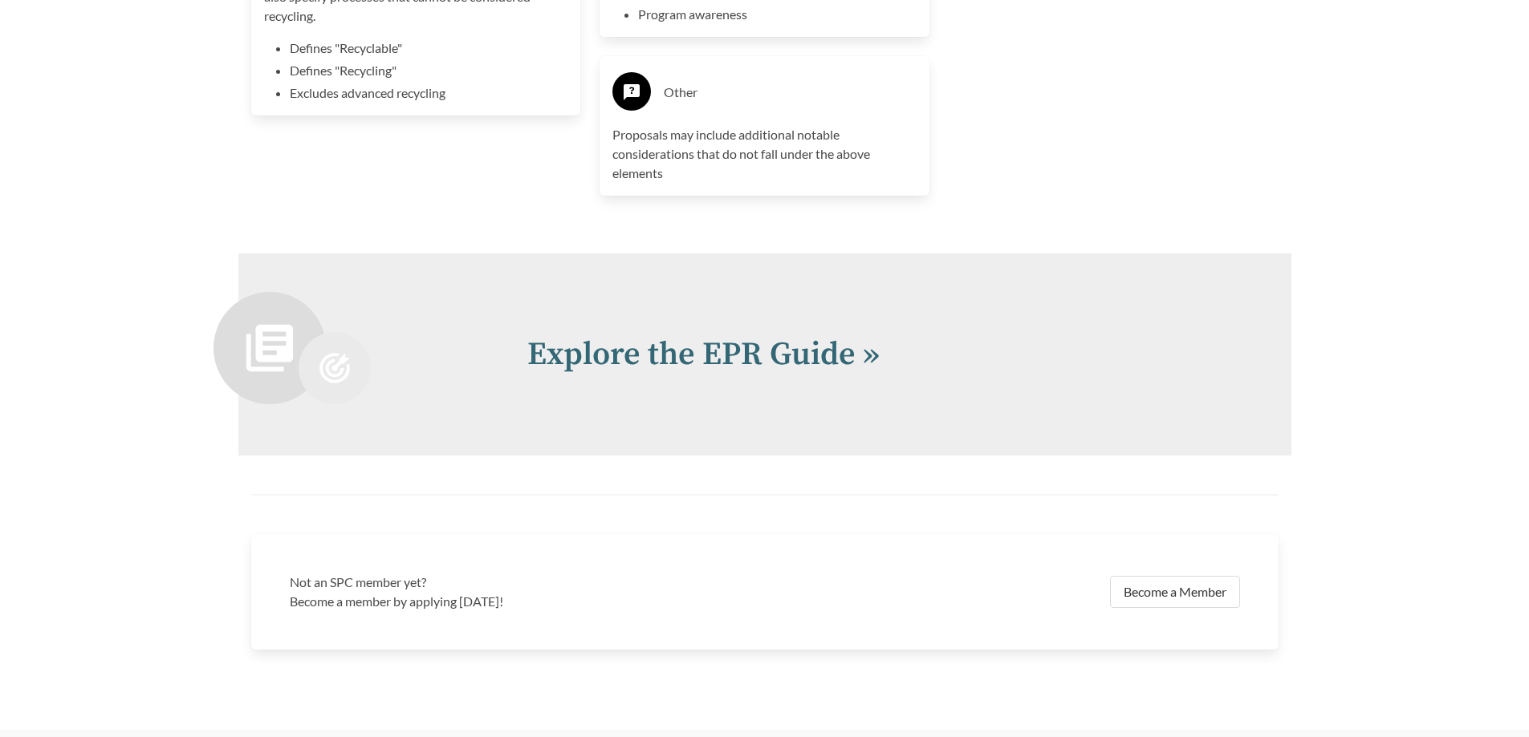
scroll to position [4574, 0]
click at [802, 364] on link "Explore the EPR Guide »" at bounding box center [703, 353] width 352 height 40
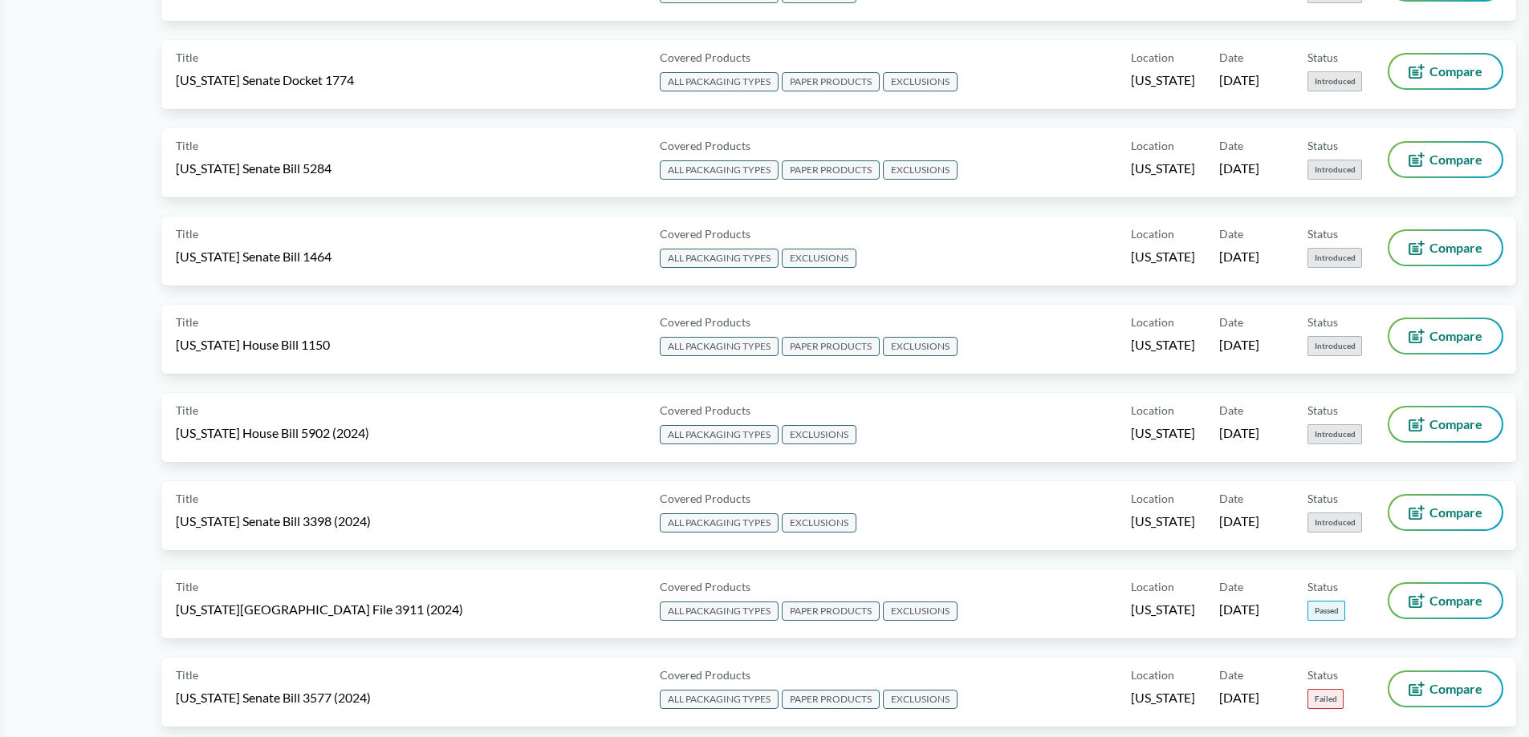
scroll to position [2006, 0]
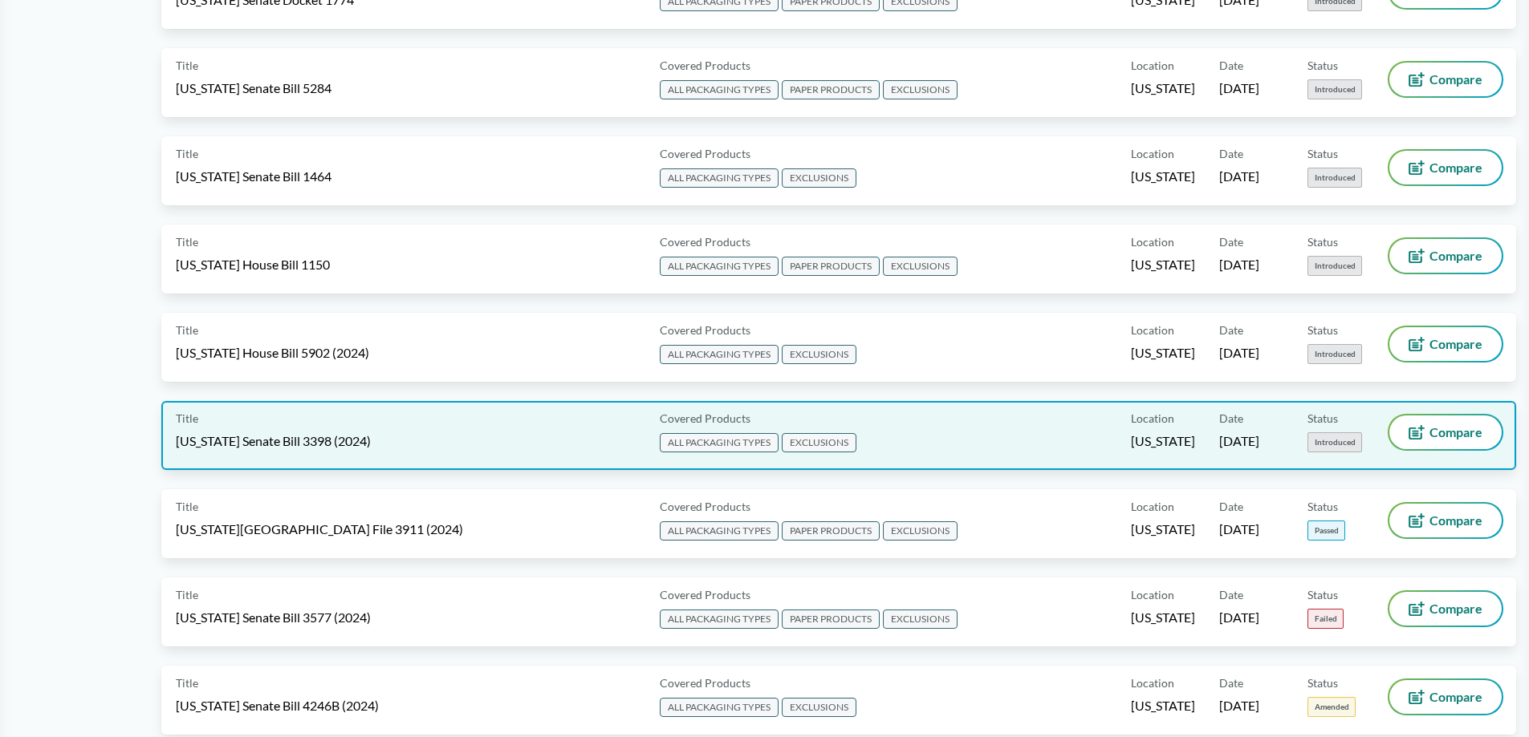
click at [814, 447] on span "EXCLUSIONS" at bounding box center [819, 442] width 75 height 19
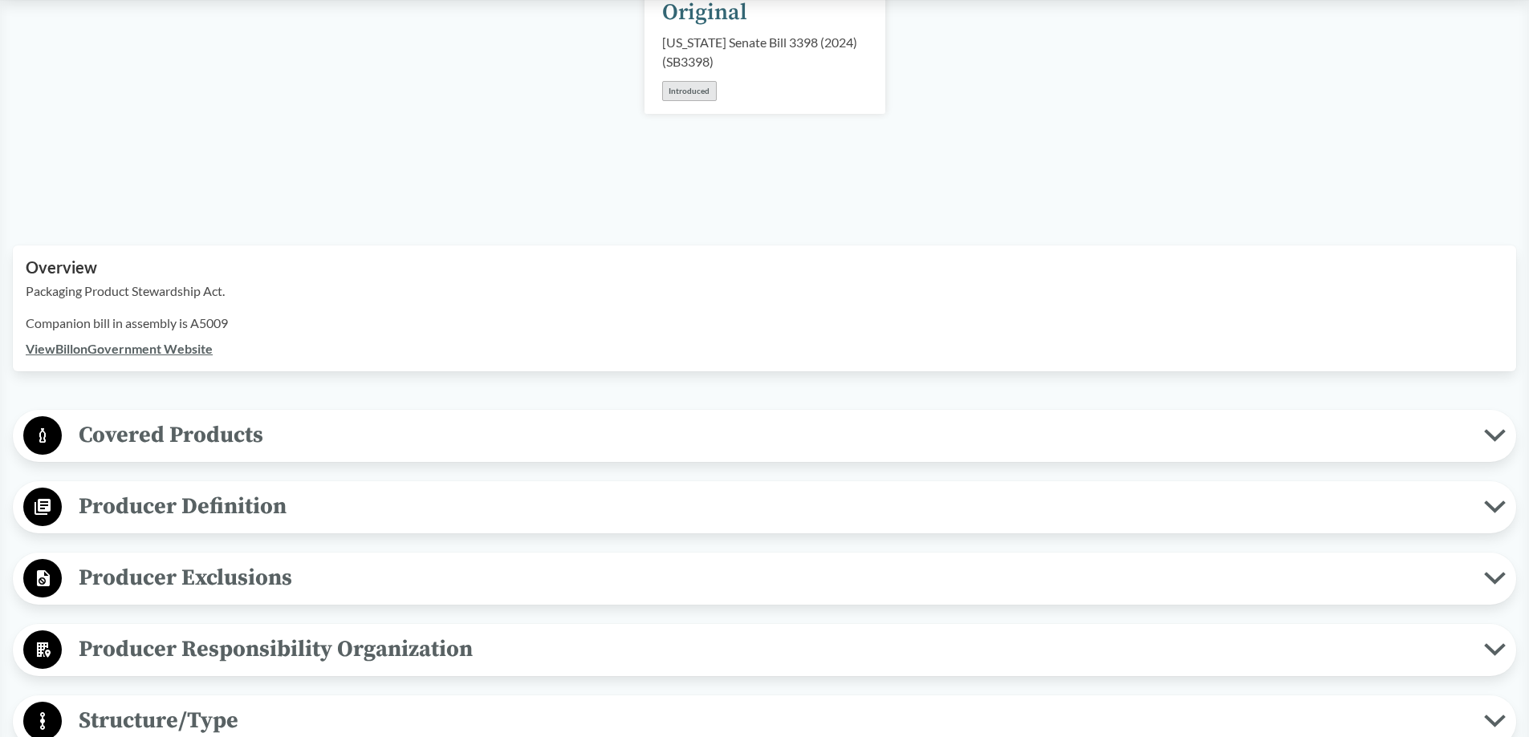
scroll to position [481, 0]
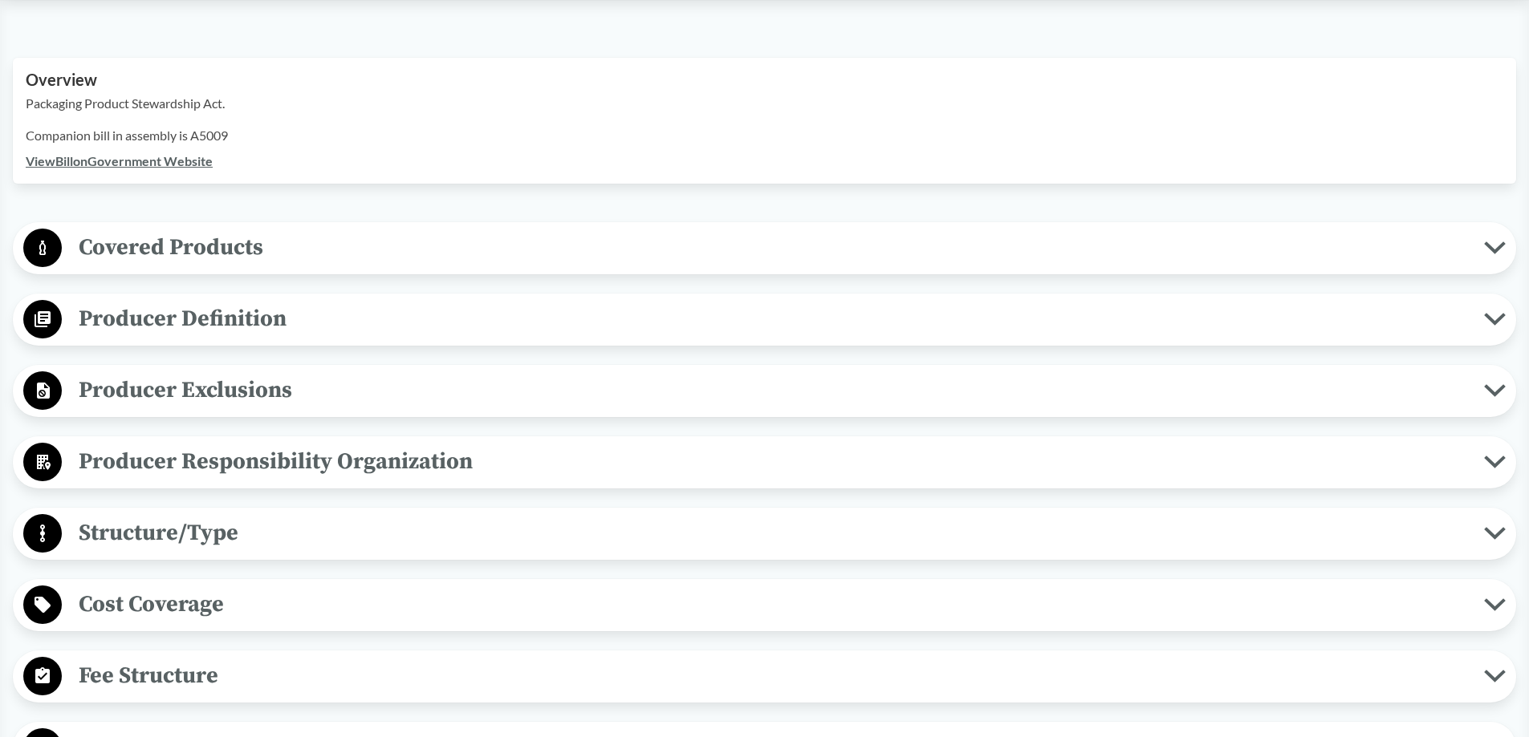
click at [226, 247] on span "Covered Products" at bounding box center [773, 248] width 1422 height 36
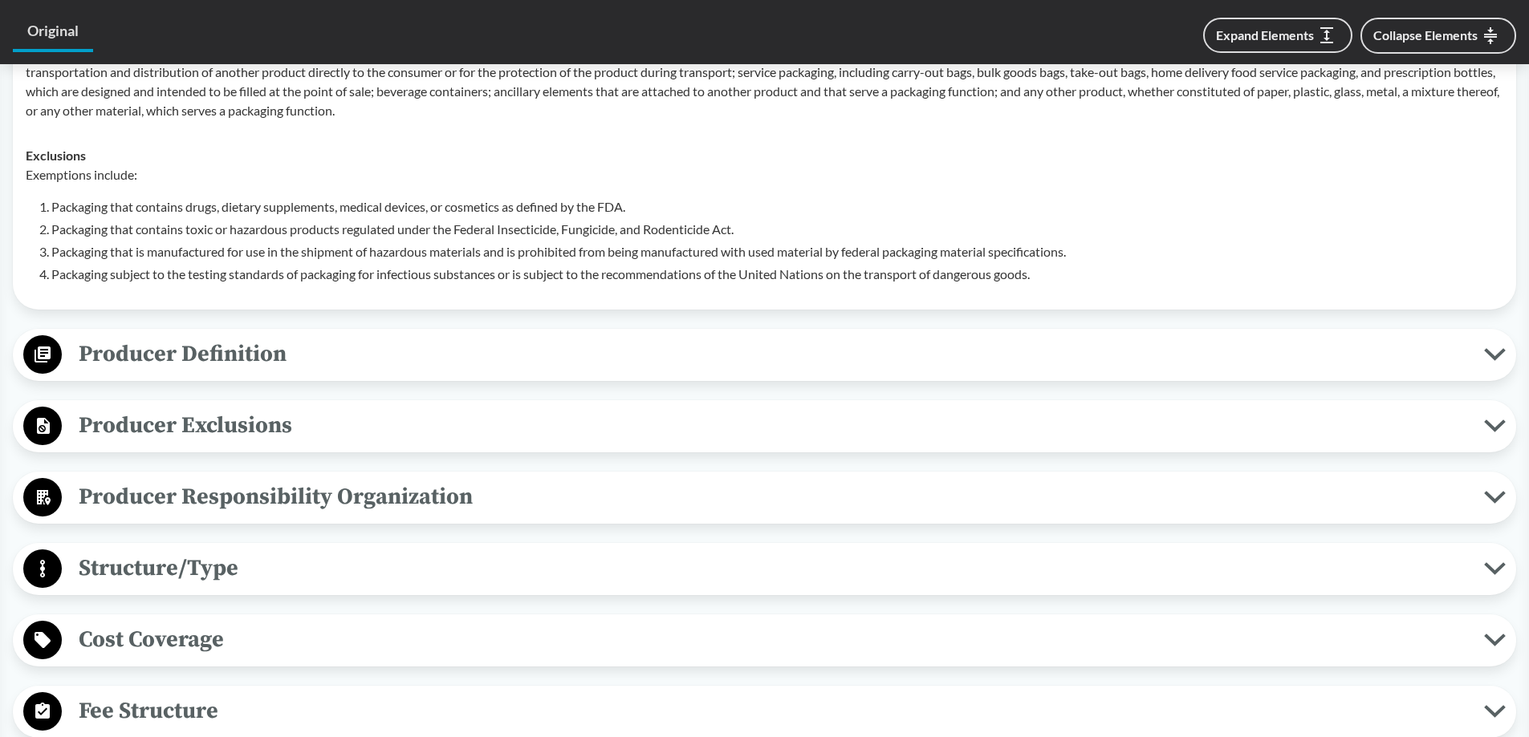
scroll to position [802, 0]
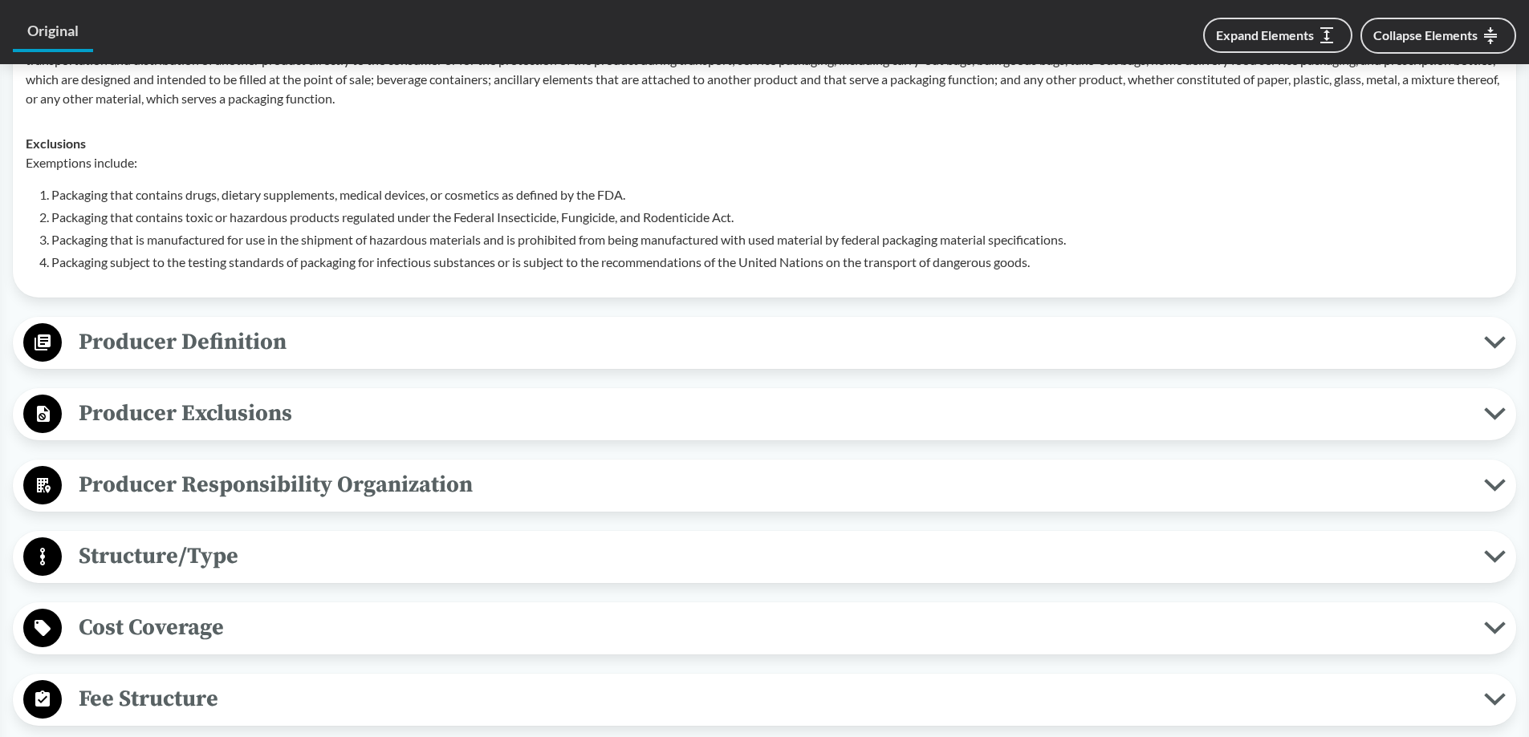
click at [306, 361] on button "Producer Definition" at bounding box center [764, 343] width 1492 height 41
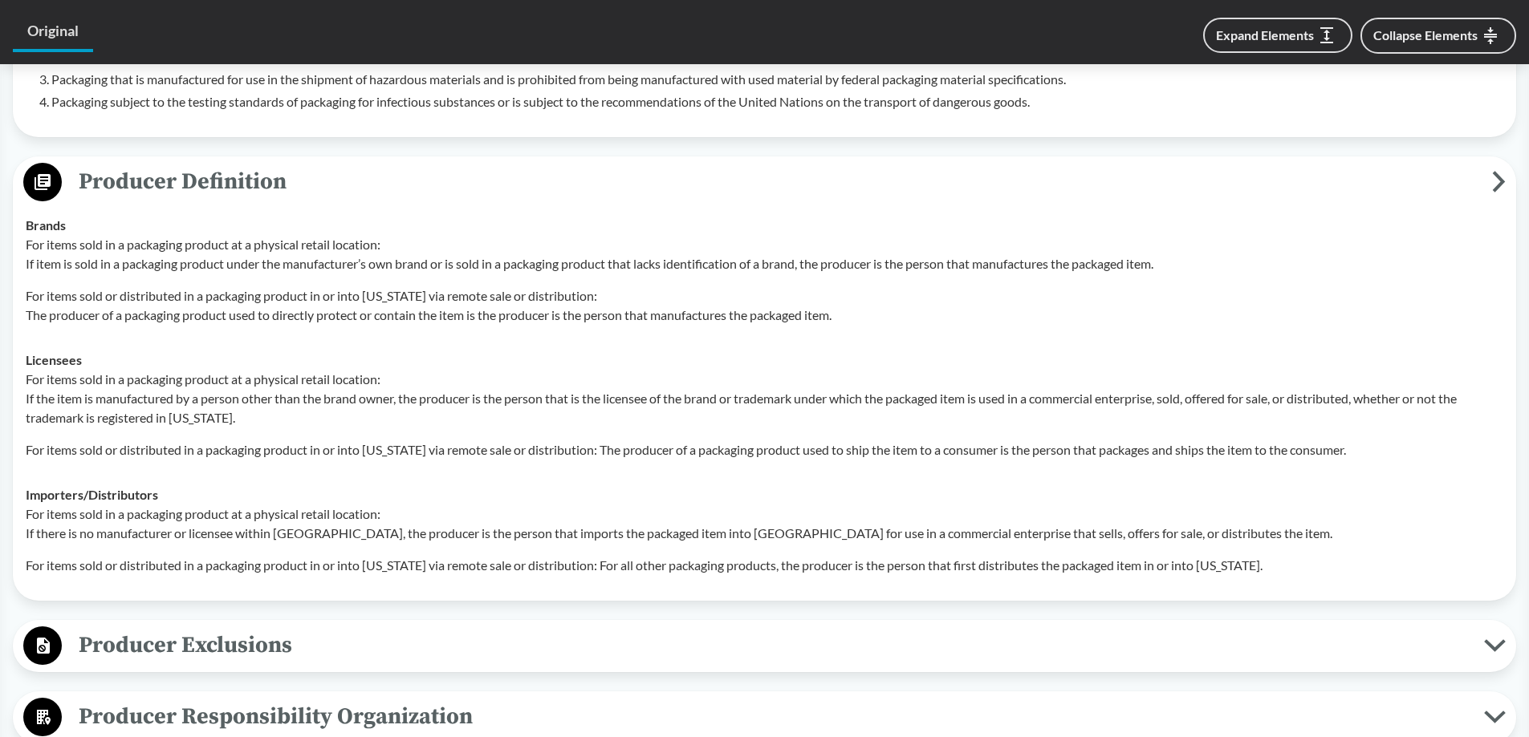
scroll to position [1043, 0]
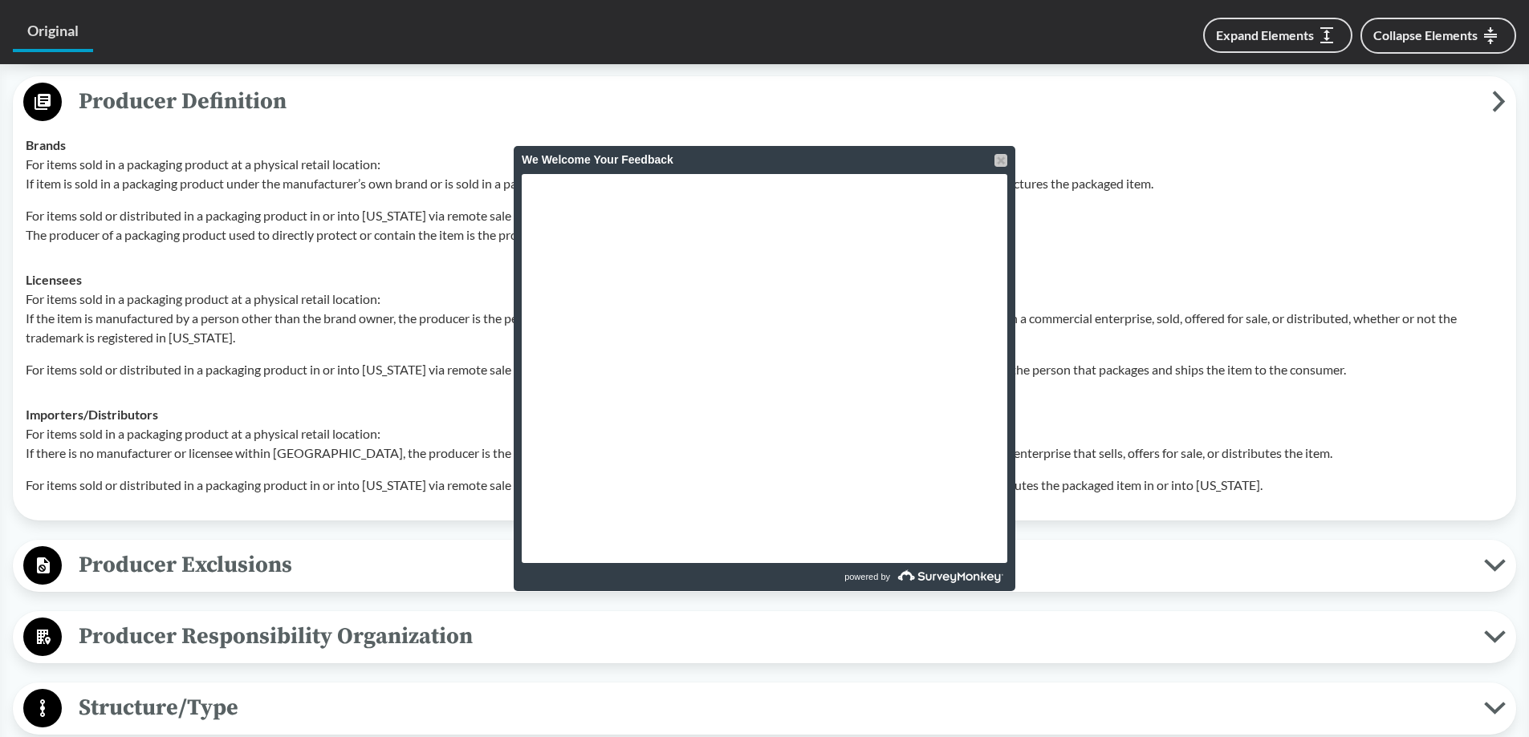
click at [1002, 156] on div at bounding box center [1000, 160] width 13 height 13
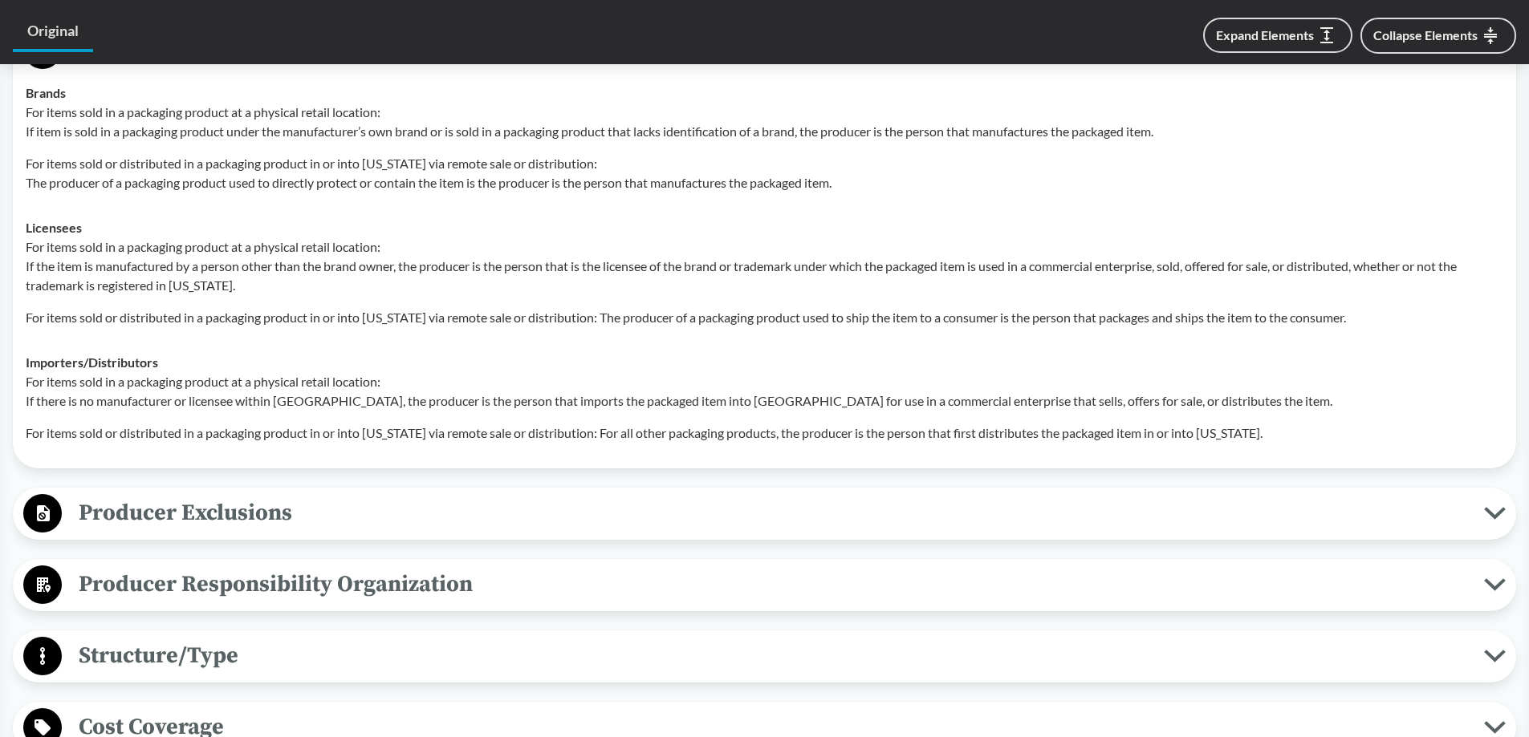
scroll to position [1123, 0]
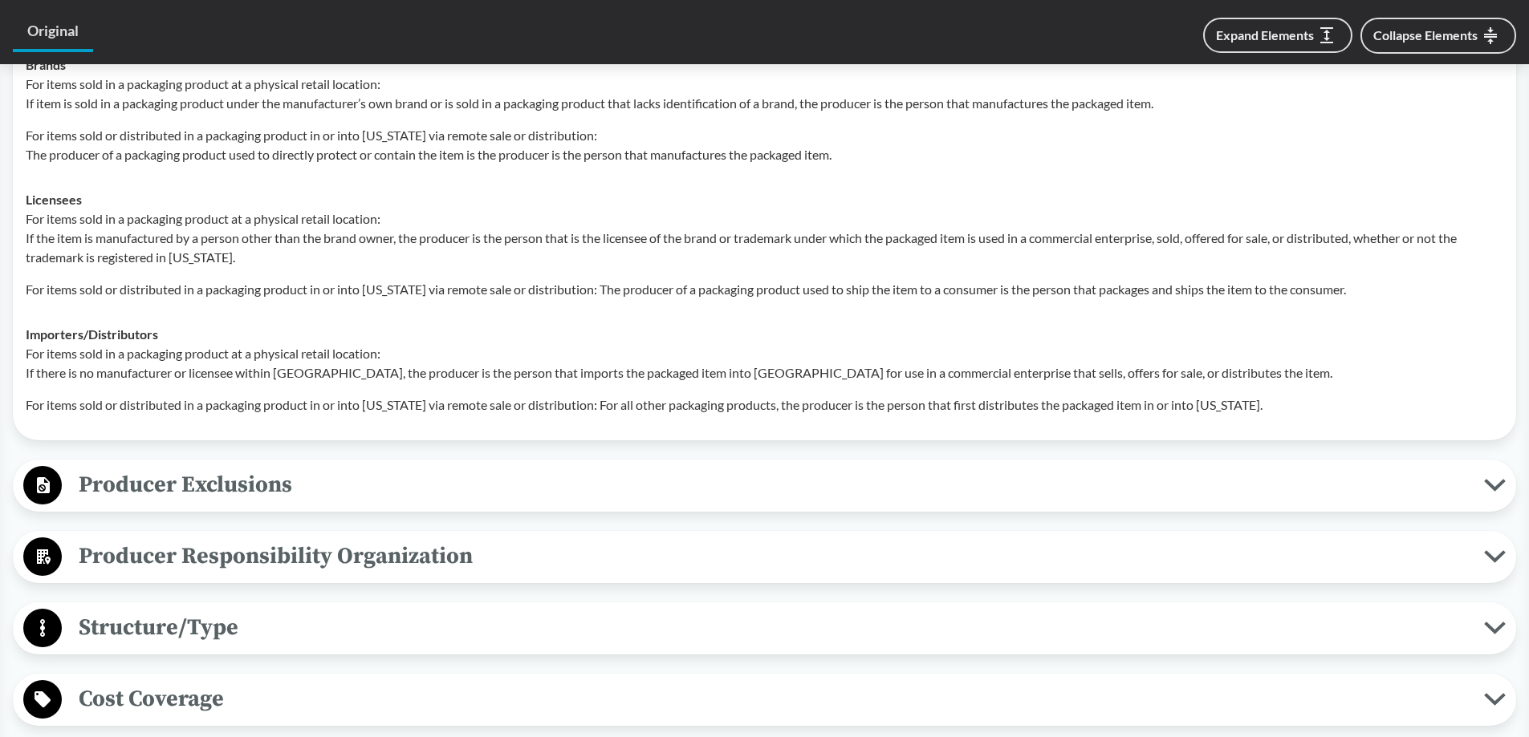
click at [253, 494] on span "Producer Exclusions" at bounding box center [773, 485] width 1422 height 36
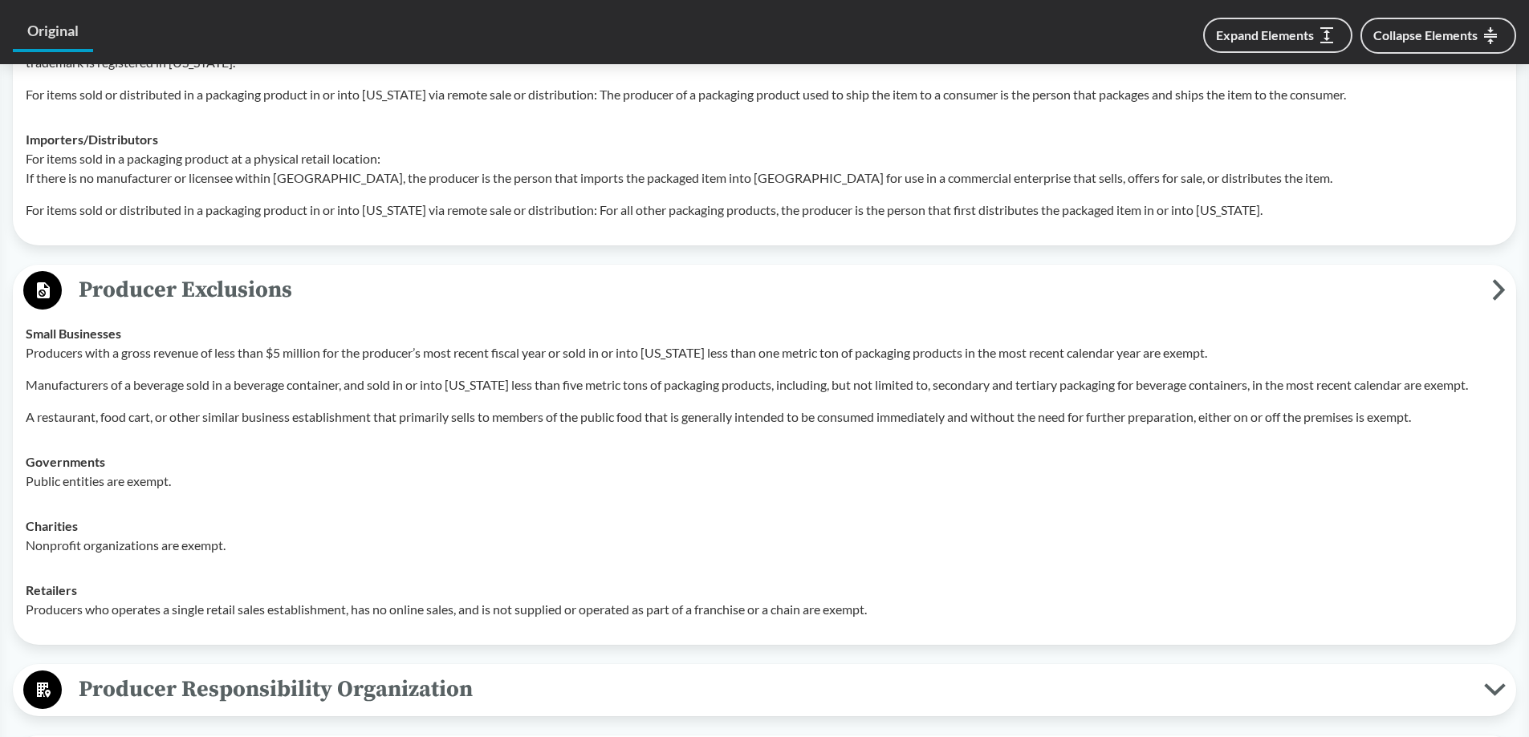
scroll to position [1364, 0]
